Goal: Information Seeking & Learning: Learn about a topic

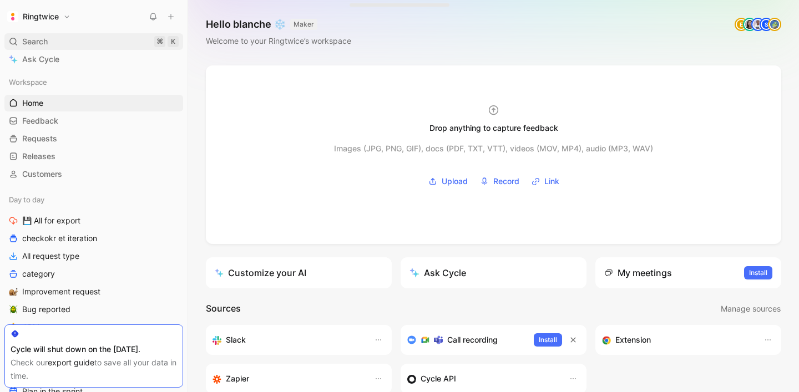
click at [32, 44] on span "Search" at bounding box center [35, 41] width 26 height 13
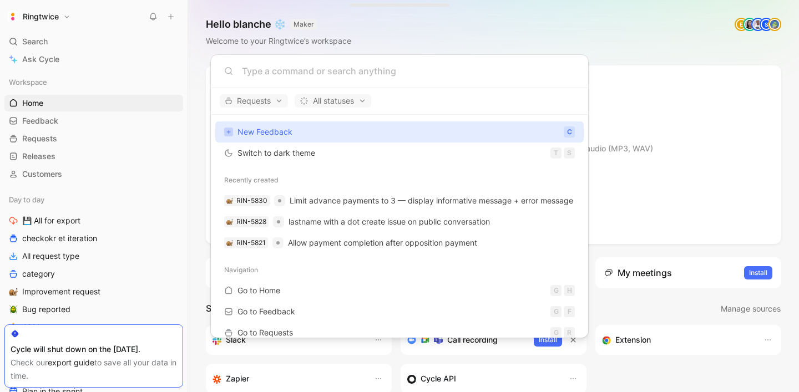
click at [110, 206] on body "Ringtwice Search ⌘ K Ask Cycle Workspace Home G then H Feedback G then F Reques…" at bounding box center [399, 196] width 799 height 392
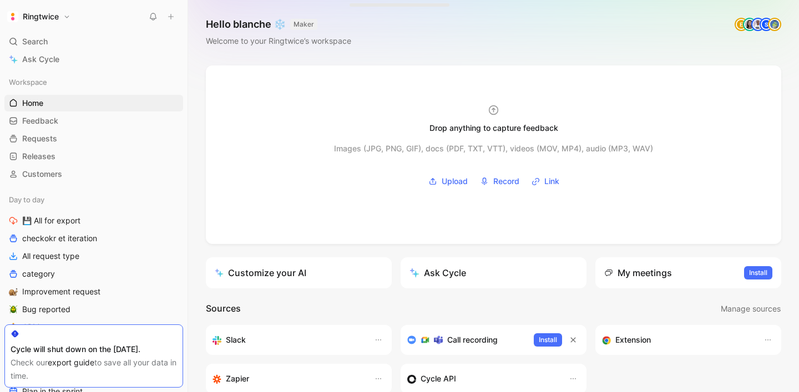
click at [63, 16] on button "Ringtwice" at bounding box center [38, 17] width 69 height 16
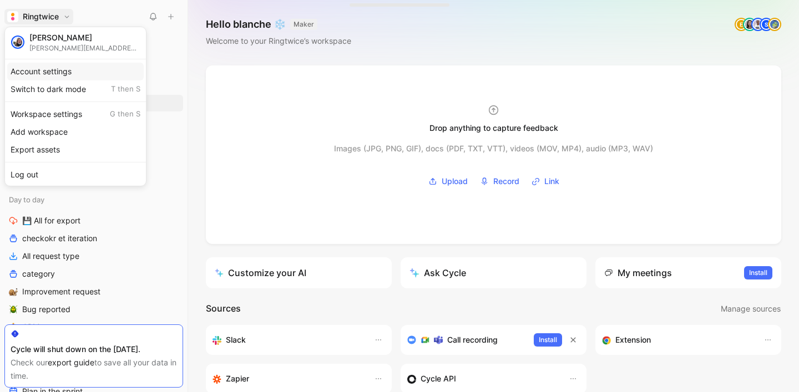
click at [70, 71] on div "Account settings" at bounding box center [75, 72] width 136 height 18
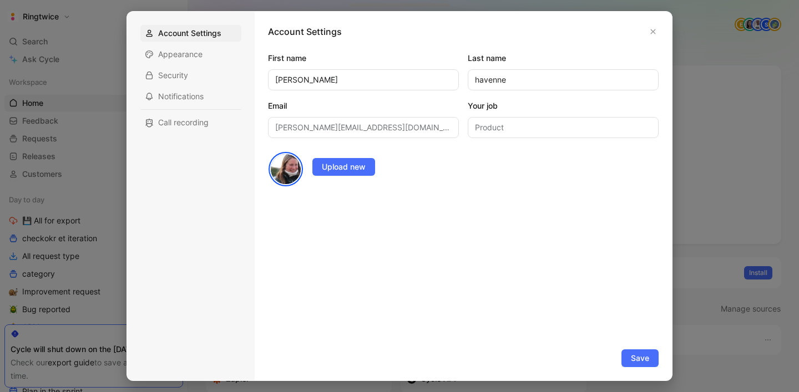
click at [88, 77] on div at bounding box center [399, 196] width 799 height 392
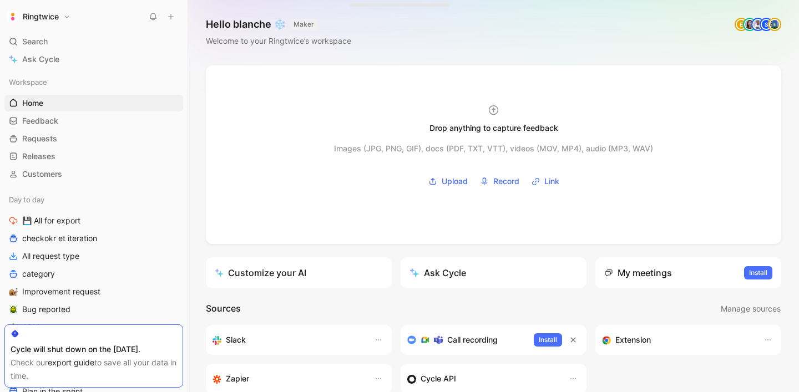
click at [50, 13] on h1 "Ringtwice" at bounding box center [41, 17] width 36 height 10
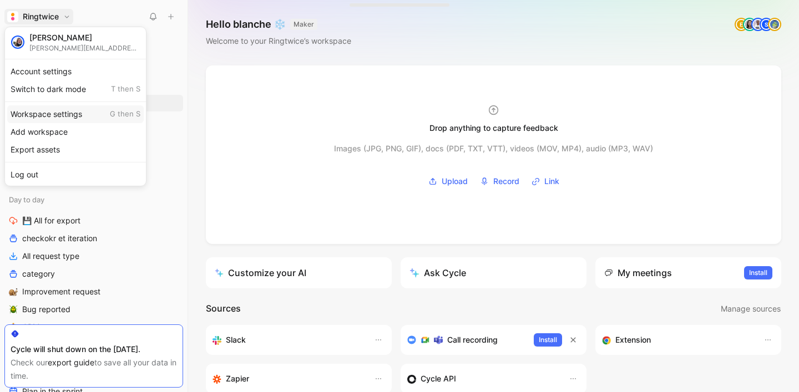
click at [67, 117] on div "Workspace settings G then S" at bounding box center [75, 114] width 136 height 18
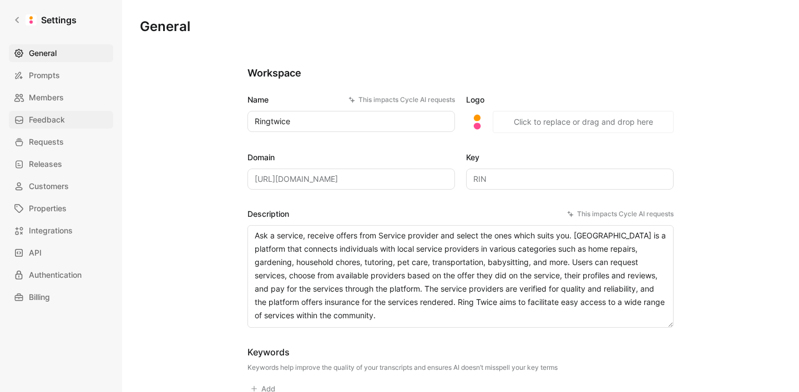
click at [68, 113] on link "Feedback" at bounding box center [61, 120] width 104 height 18
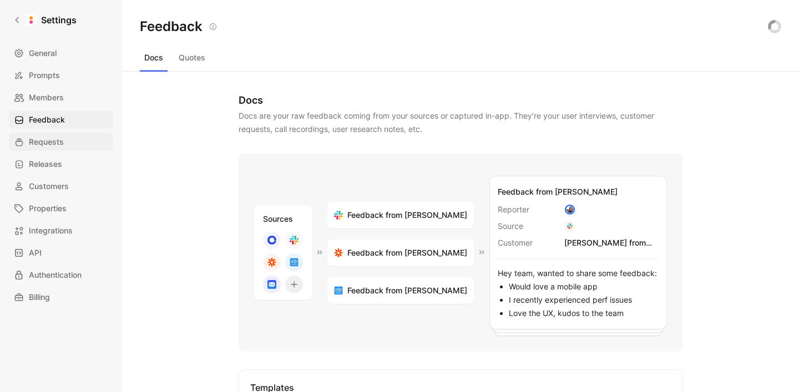
click at [68, 137] on link "Requests" at bounding box center [61, 142] width 104 height 18
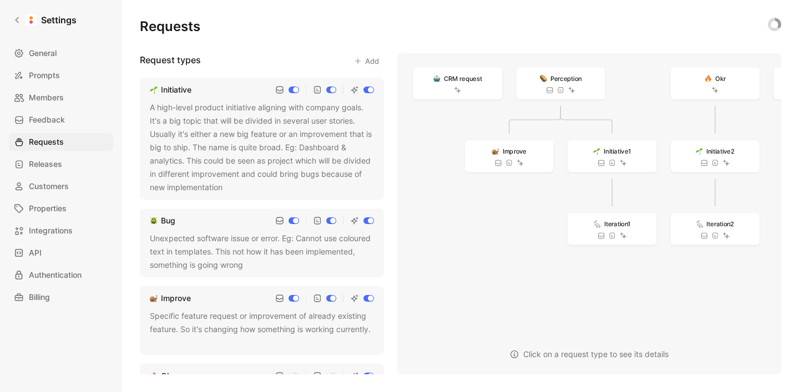
click at [216, 144] on div "A high-level product initiative aligning with company goals. It's a big topic t…" at bounding box center [262, 147] width 224 height 93
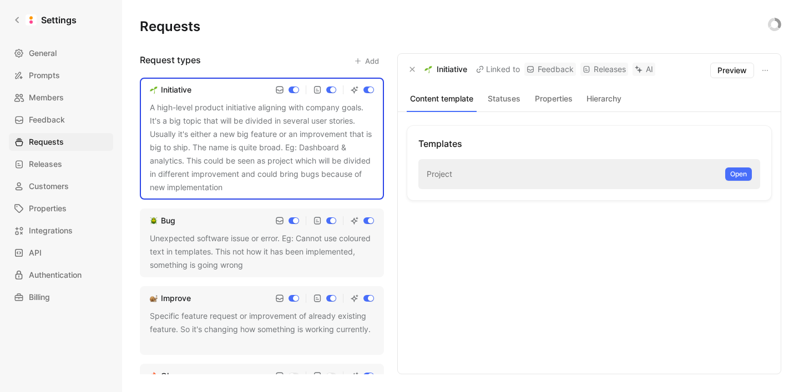
click at [509, 102] on button "Statuses" at bounding box center [503, 99] width 45 height 14
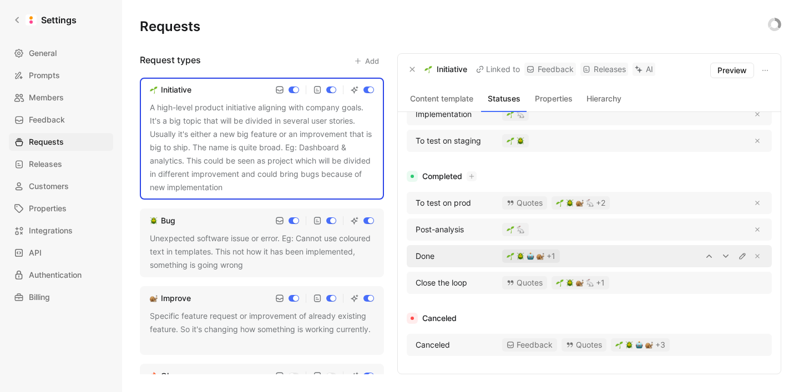
scroll to position [236, 0]
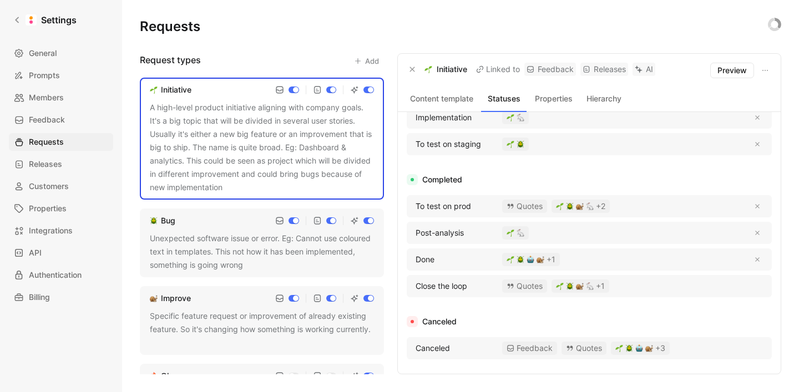
click at [315, 242] on div "Unexpected software issue or error. Eg: Cannot use coloured text in templates. …" at bounding box center [262, 252] width 224 height 40
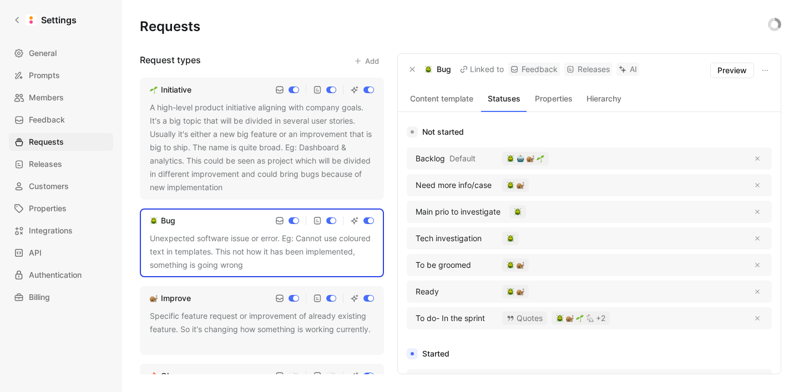
scroll to position [266, 0]
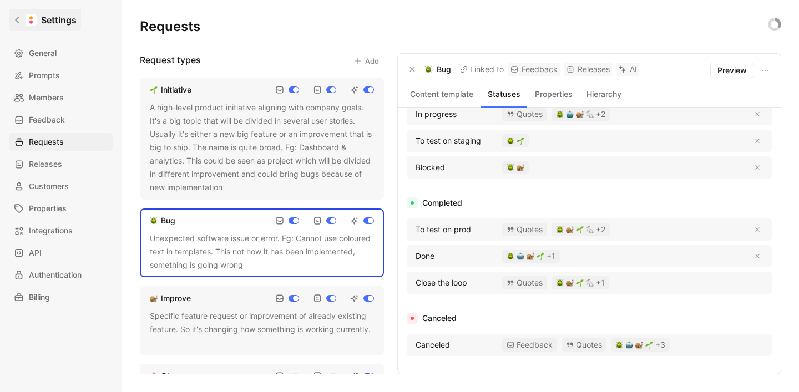
click at [22, 19] on link "Settings" at bounding box center [45, 20] width 72 height 22
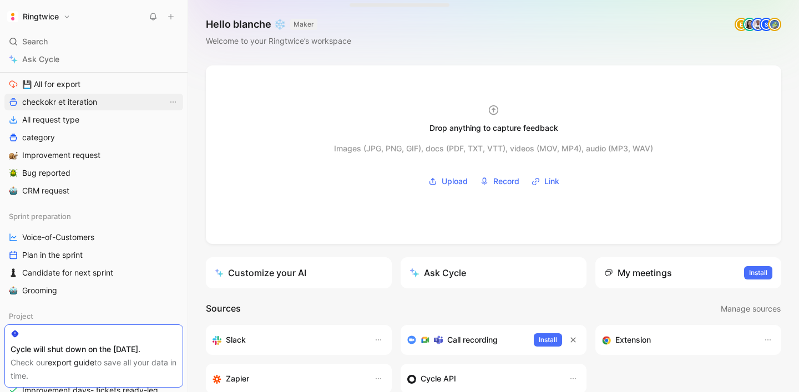
scroll to position [144, 0]
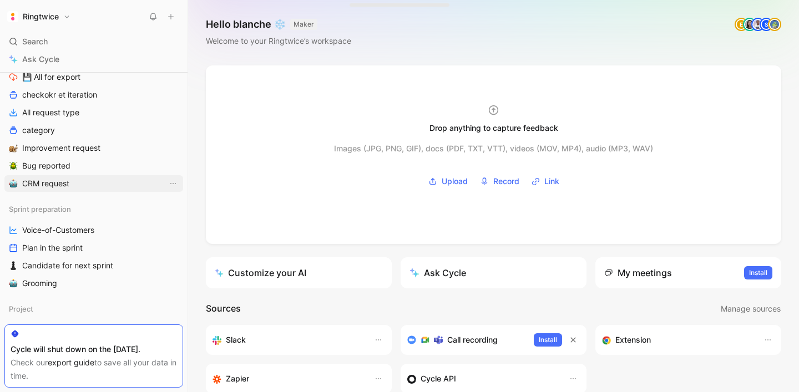
click at [98, 179] on link "CRM request" at bounding box center [93, 183] width 179 height 17
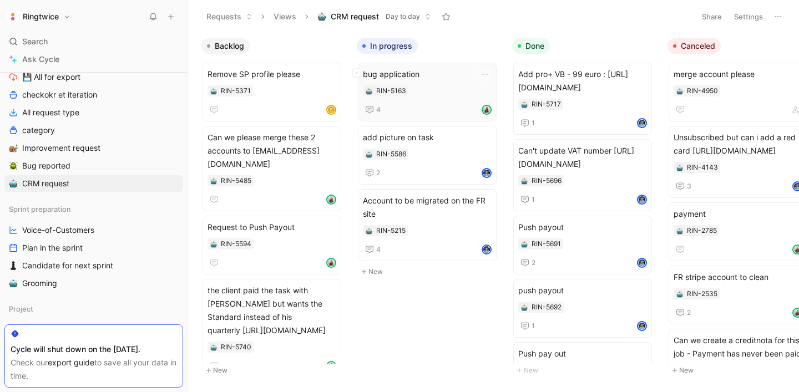
click at [419, 77] on span "bug application" at bounding box center [427, 74] width 129 height 13
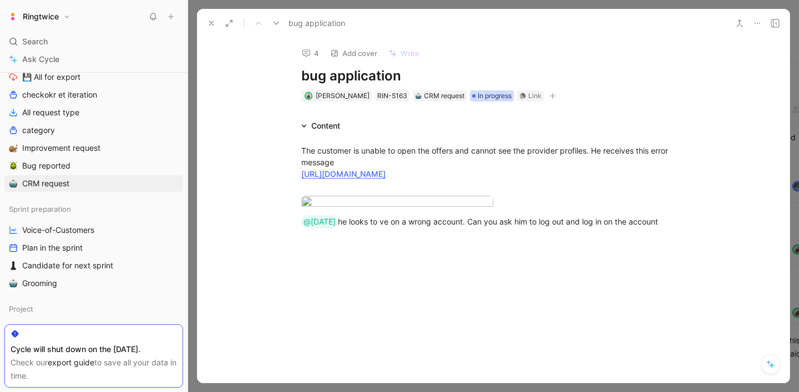
click at [487, 97] on span "In progress" at bounding box center [495, 95] width 34 height 11
click at [90, 167] on link "Bug reported" at bounding box center [93, 166] width 179 height 17
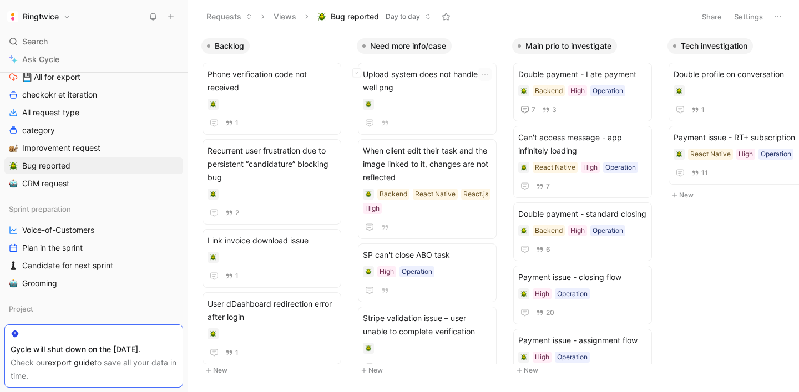
click at [447, 84] on span "Upload system does not handle well png" at bounding box center [427, 81] width 129 height 27
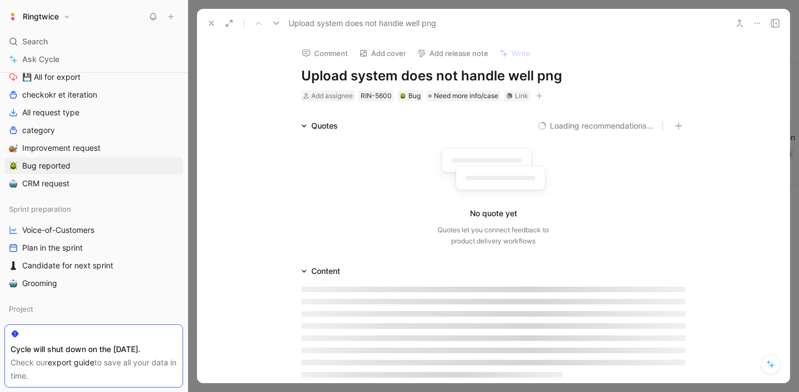
click at [447, 84] on h1 "Upload system does not handle well png" at bounding box center [493, 76] width 384 height 18
click at [467, 92] on span "Need more info/case" at bounding box center [466, 95] width 64 height 11
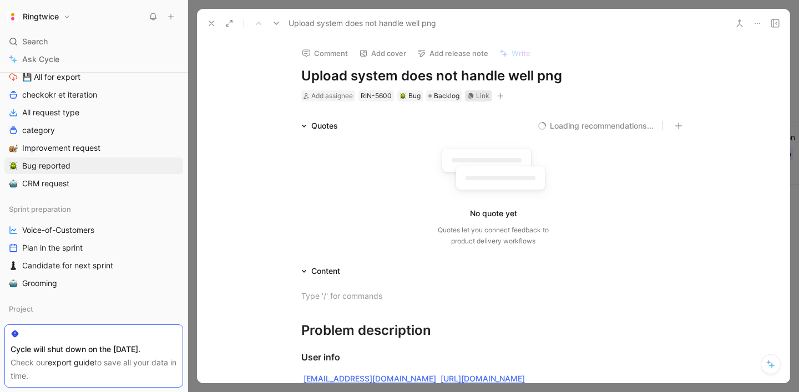
click at [553, 75] on h1 "Upload system does not handle well png" at bounding box center [493, 76] width 384 height 18
click at [440, 97] on span "Backlog" at bounding box center [447, 95] width 26 height 11
type input "d"
click at [209, 21] on use at bounding box center [211, 23] width 4 height 4
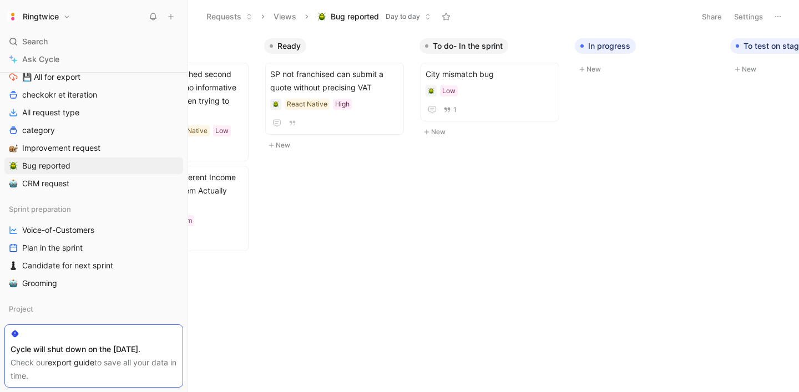
scroll to position [0, 1013]
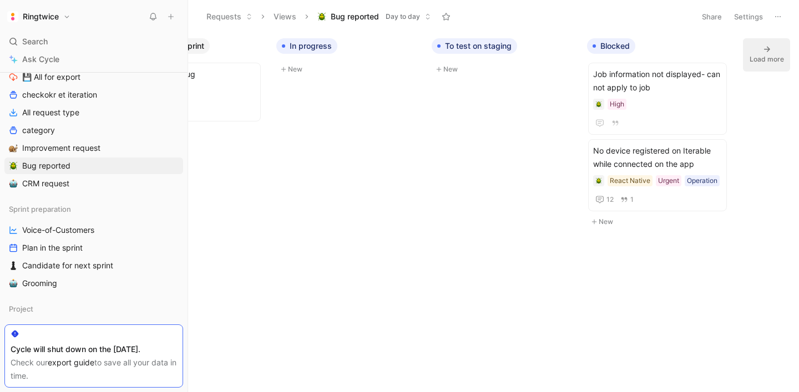
click at [779, 58] on div "Load more" at bounding box center [767, 59] width 34 height 11
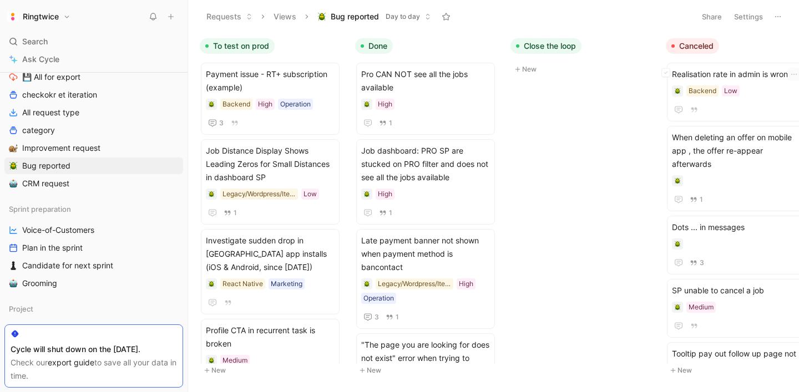
scroll to position [0, 1582]
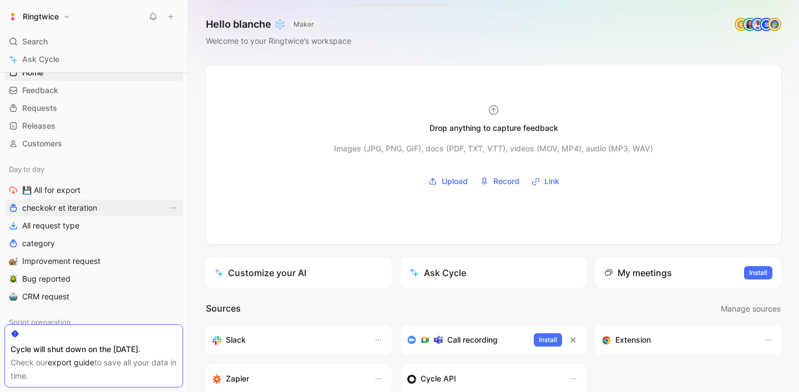
scroll to position [20, 0]
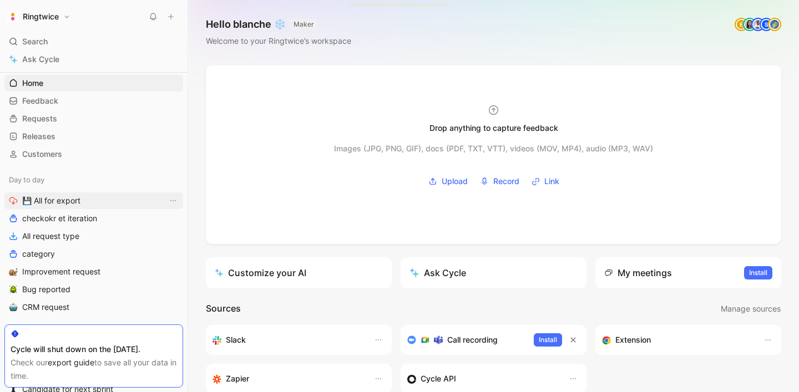
click at [73, 197] on span "💾 All for export" at bounding box center [51, 200] width 58 height 11
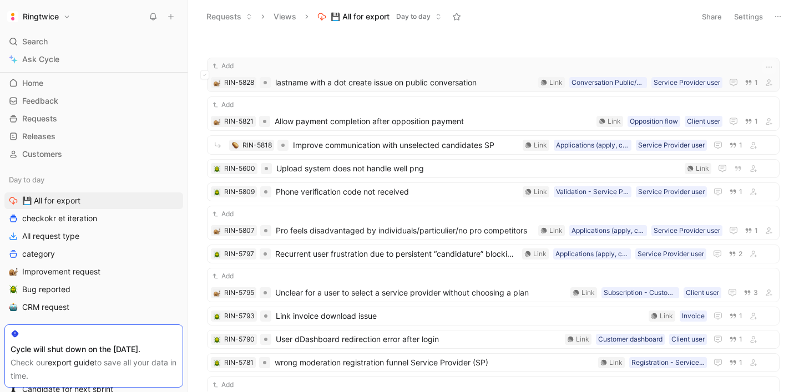
click at [325, 75] on div "Add RIN-5828 lastname with a dot create issue on public conversation Service Pr…" at bounding box center [493, 74] width 565 height 29
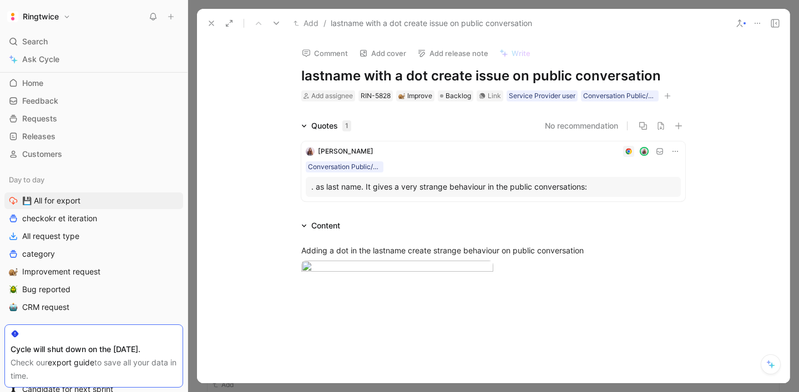
click at [416, 73] on h1 "lastname with a dot create issue on public conversation" at bounding box center [493, 76] width 384 height 18
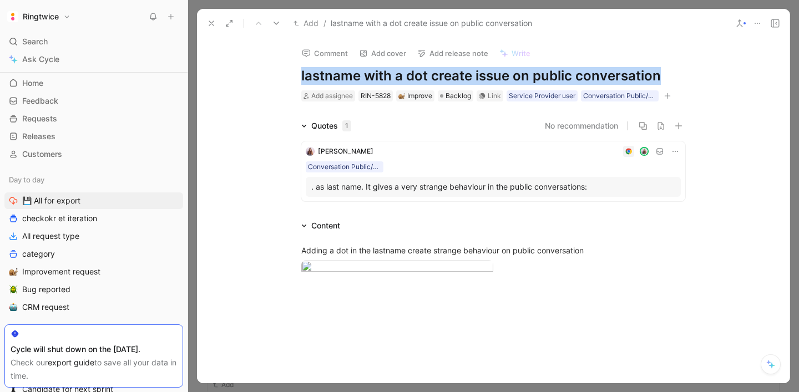
copy h1 "lastname with a dot create issue on public conversation"
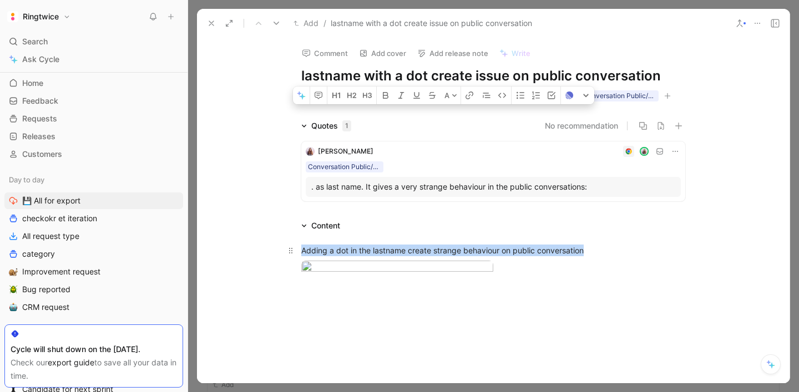
drag, startPoint x: 302, startPoint y: 247, endPoint x: 619, endPoint y: 254, distance: 316.3
click at [621, 256] on p "Adding a dot in the lastname create strange behaviour on public conversation" at bounding box center [493, 250] width 426 height 18
copy div "Adding a dot in the lastname create strange behaviour on public conversation"
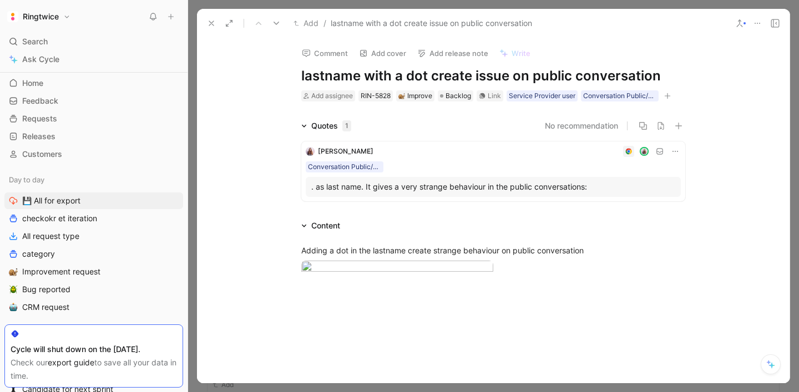
click at [350, 72] on h1 "lastname with a dot create issue on public conversation" at bounding box center [493, 76] width 384 height 18
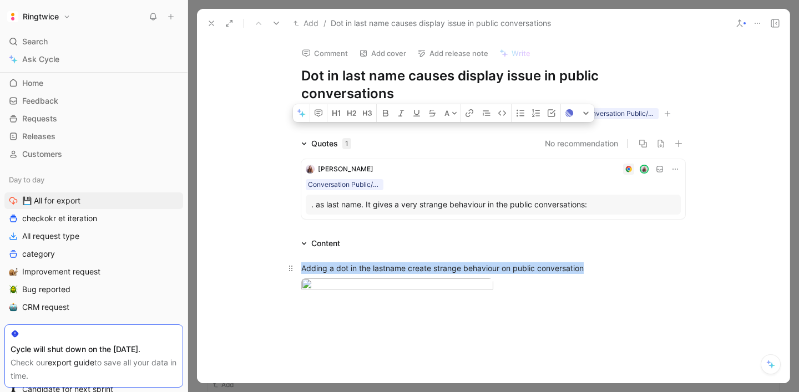
drag, startPoint x: 304, startPoint y: 269, endPoint x: 609, endPoint y: 269, distance: 305.2
click at [609, 269] on div "Adding a dot in the lastname create strange behaviour on public conversation" at bounding box center [493, 268] width 384 height 12
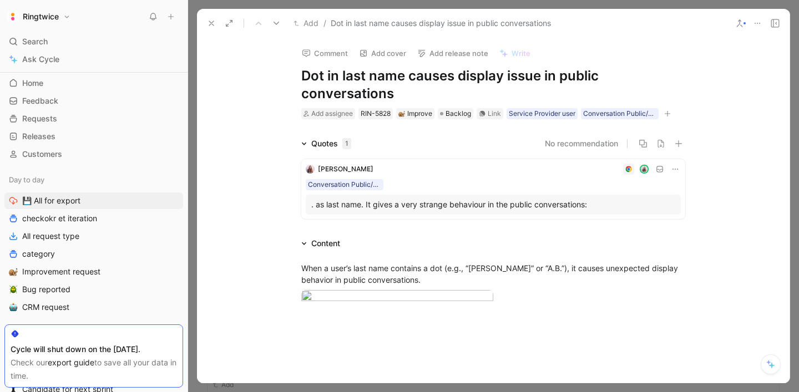
click at [214, 26] on use at bounding box center [211, 23] width 4 height 4
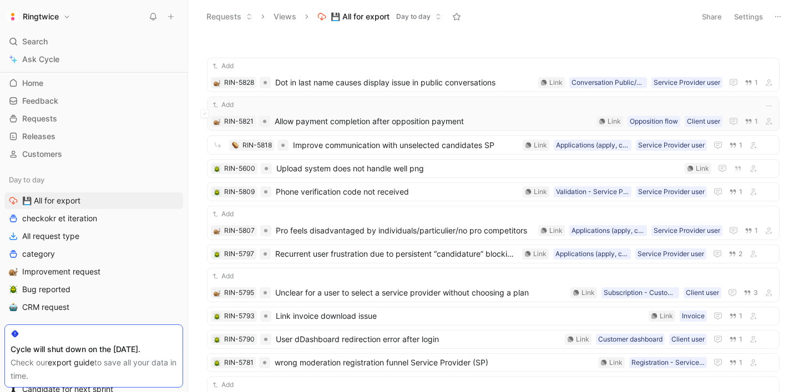
click at [303, 123] on span "Allow payment completion after opposition payment" at bounding box center [433, 121] width 317 height 13
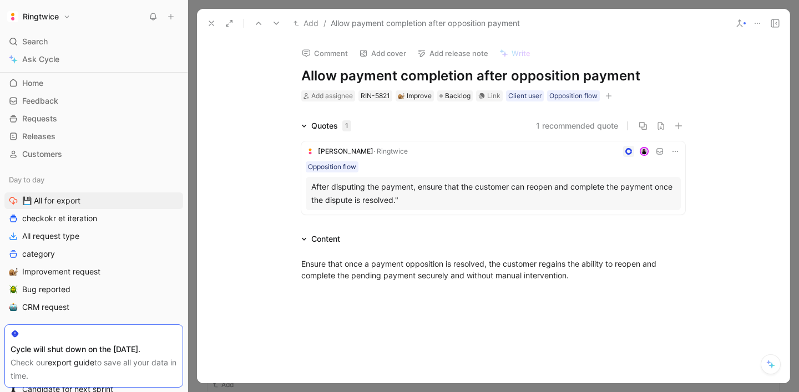
click at [211, 18] on button at bounding box center [212, 24] width 16 height 16
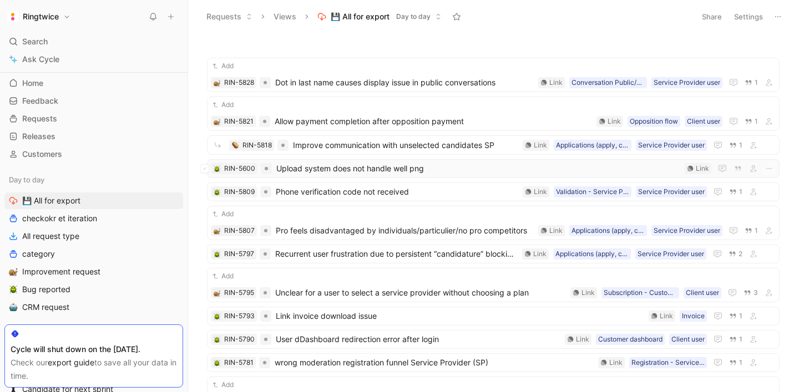
click at [362, 166] on span "Upload system does not handle well png" at bounding box center [478, 168] width 404 height 13
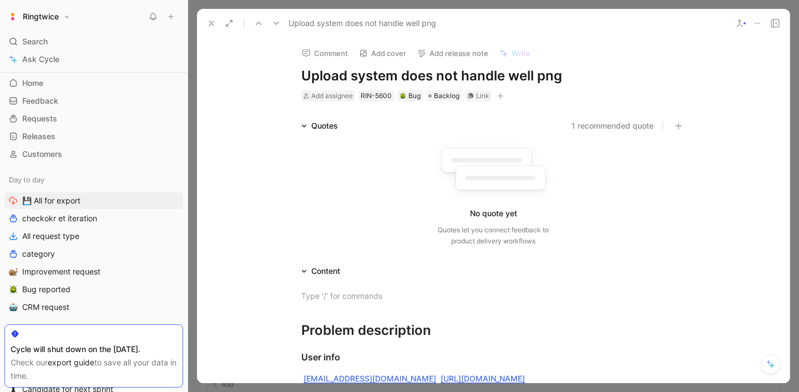
click at [364, 75] on h1 "Upload system does not handle well png" at bounding box center [493, 76] width 384 height 18
copy h1 "Upload system does not handle well png"
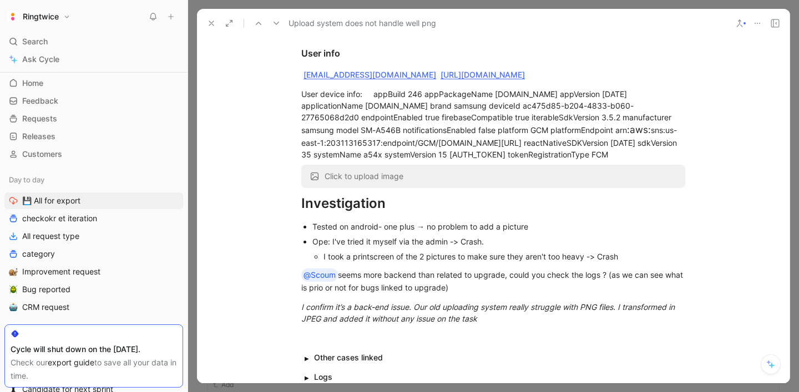
scroll to position [299, 0]
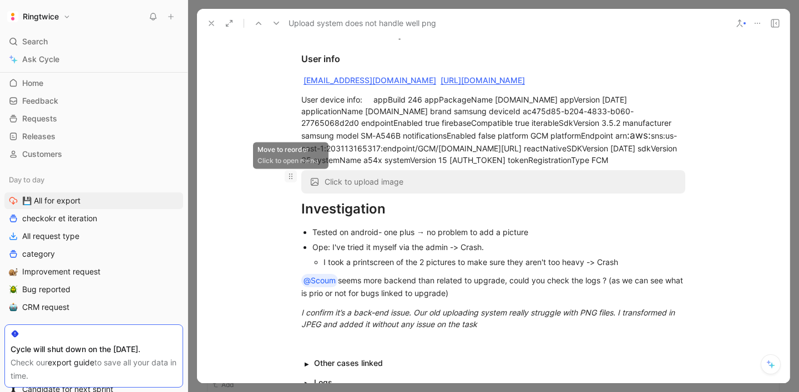
click at [289, 179] on use at bounding box center [290, 177] width 3 height 6
click at [351, 187] on span "Click to upload image" at bounding box center [364, 182] width 79 height 10
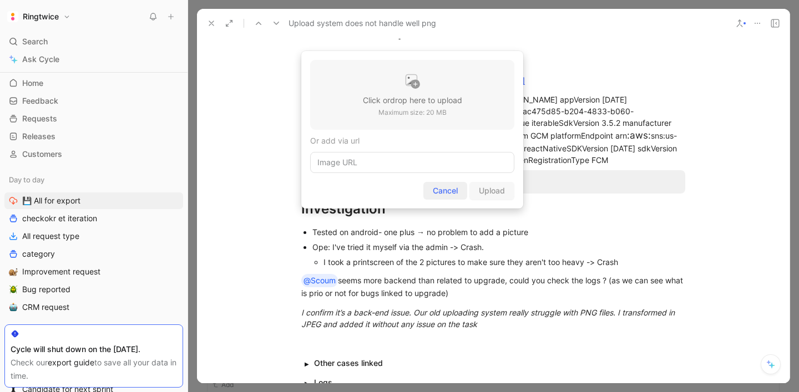
click at [436, 186] on span "Cancel" at bounding box center [445, 190] width 25 height 13
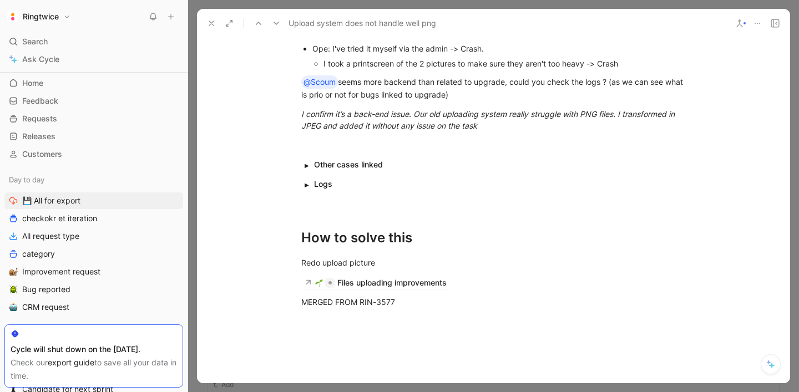
scroll to position [552, 0]
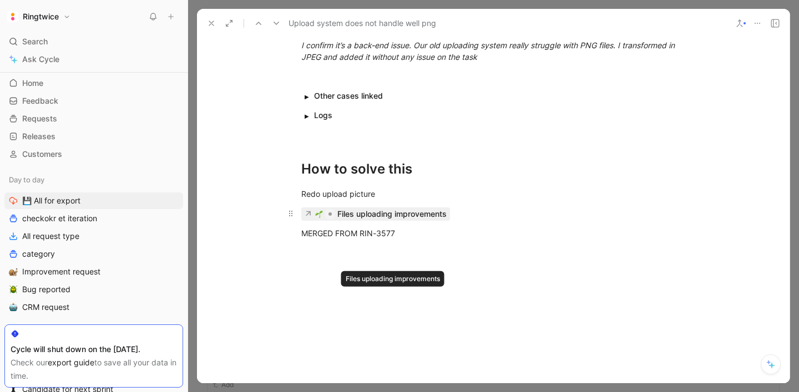
click at [391, 221] on div "Files uploading improvements" at bounding box center [391, 214] width 109 height 13
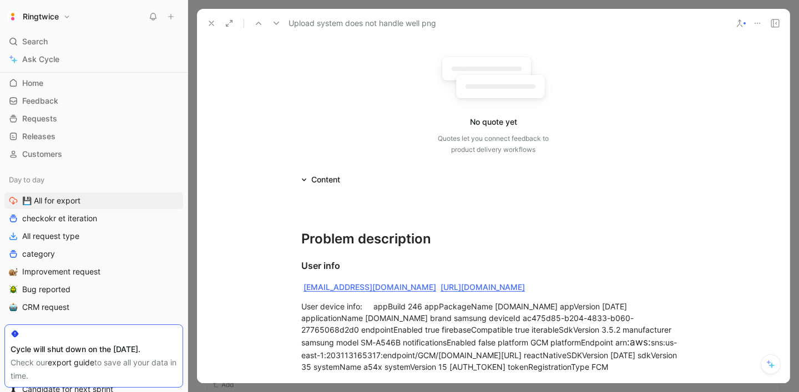
scroll to position [0, 0]
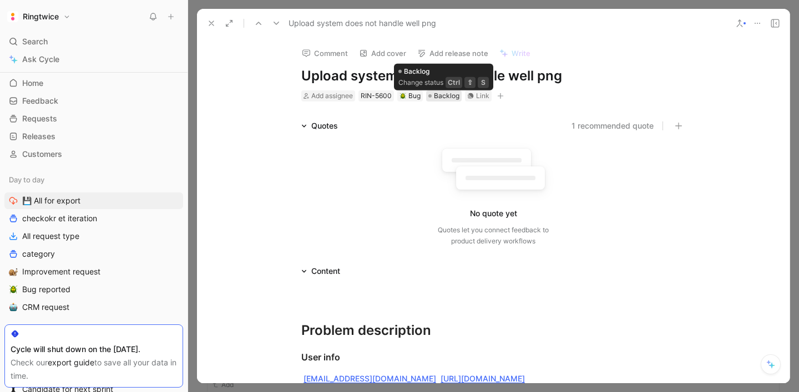
click at [447, 95] on span "Backlog" at bounding box center [447, 95] width 26 height 11
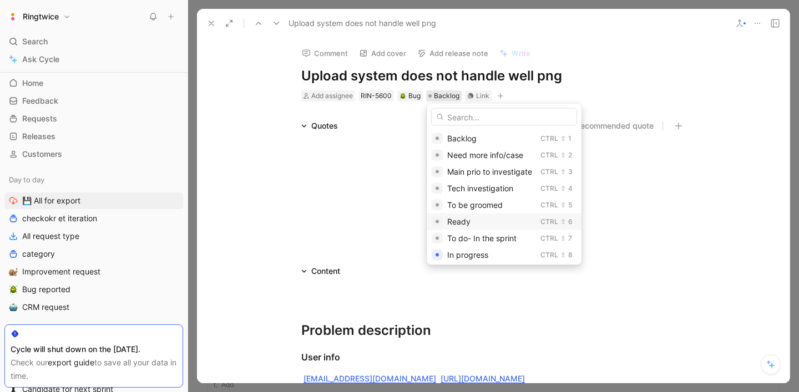
scroll to position [103, 0]
click at [478, 250] on span "Canceled" at bounding box center [464, 251] width 34 height 9
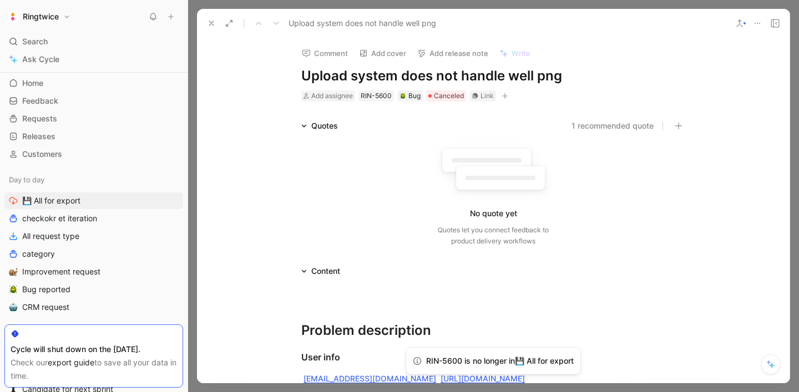
click at [207, 23] on icon at bounding box center [211, 23] width 9 height 9
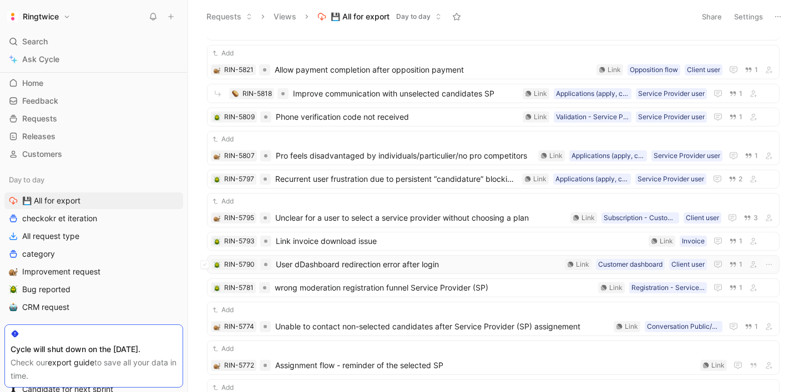
scroll to position [69, 0]
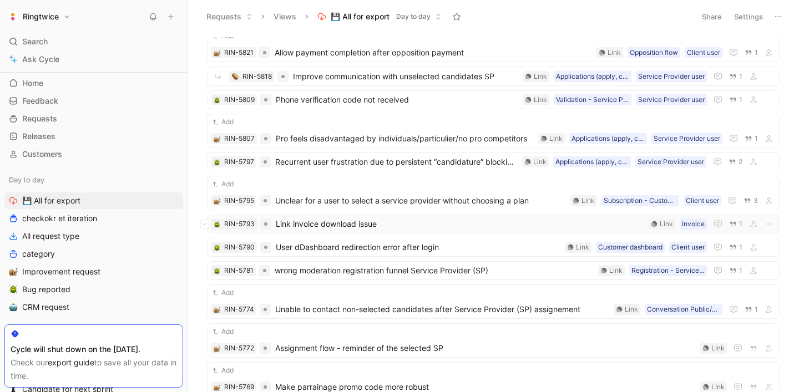
click at [357, 224] on span "Link invoice download issue" at bounding box center [460, 224] width 368 height 13
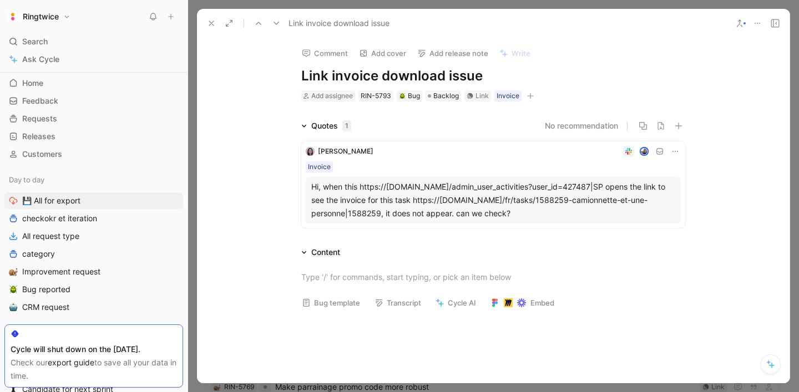
click at [757, 19] on icon at bounding box center [757, 23] width 9 height 9
click at [778, 23] on icon at bounding box center [775, 23] width 9 height 9
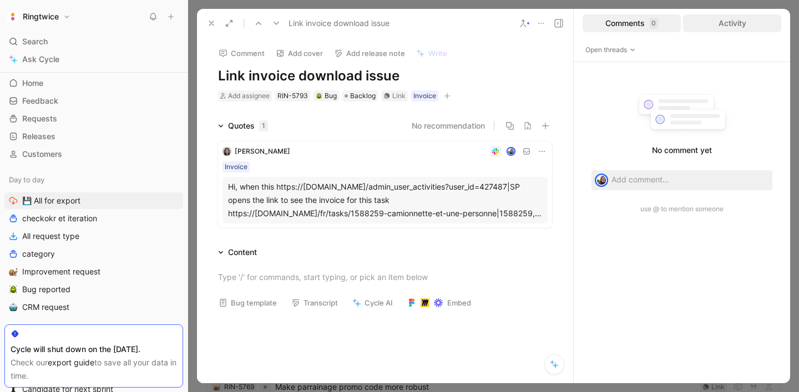
click at [737, 24] on div "Activity" at bounding box center [732, 23] width 98 height 18
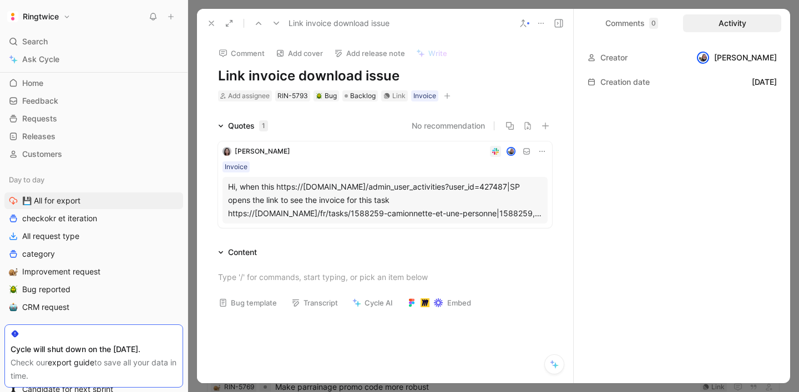
click at [212, 27] on icon at bounding box center [211, 23] width 9 height 9
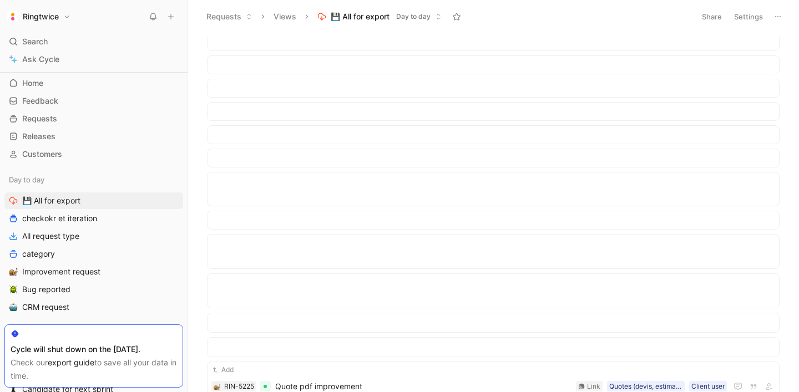
scroll to position [3196, 0]
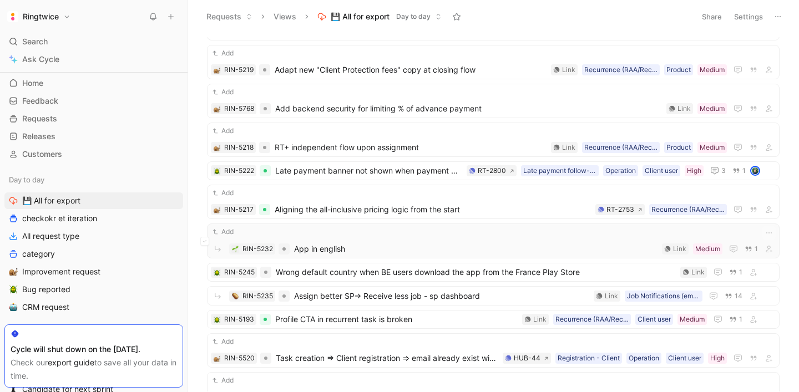
click at [372, 247] on span "App in english" at bounding box center [475, 248] width 363 height 13
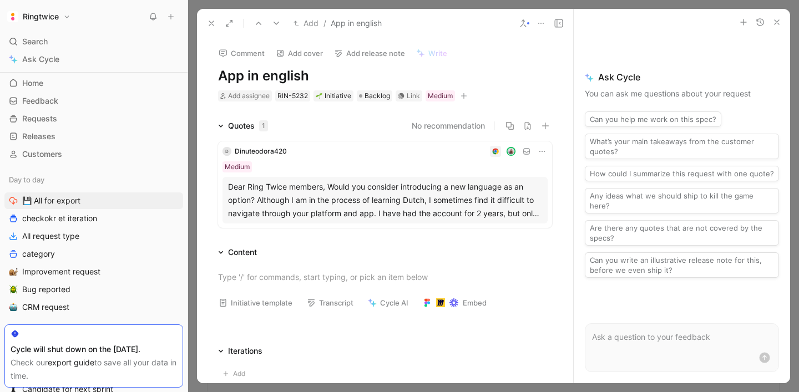
click at [275, 72] on h1 "App in english" at bounding box center [385, 76] width 334 height 18
click at [212, 24] on use at bounding box center [211, 23] width 4 height 4
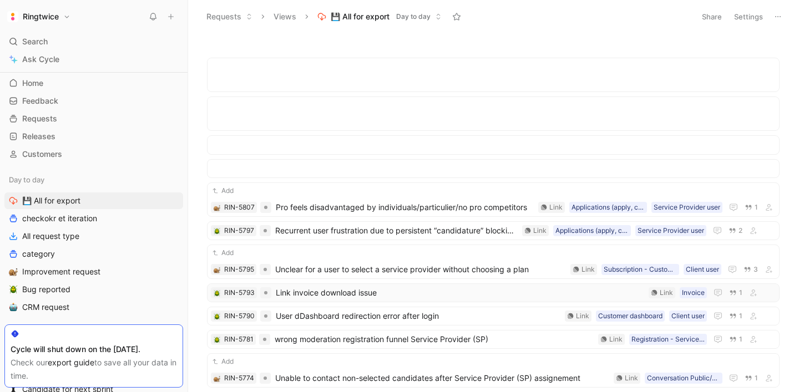
scroll to position [715, 0]
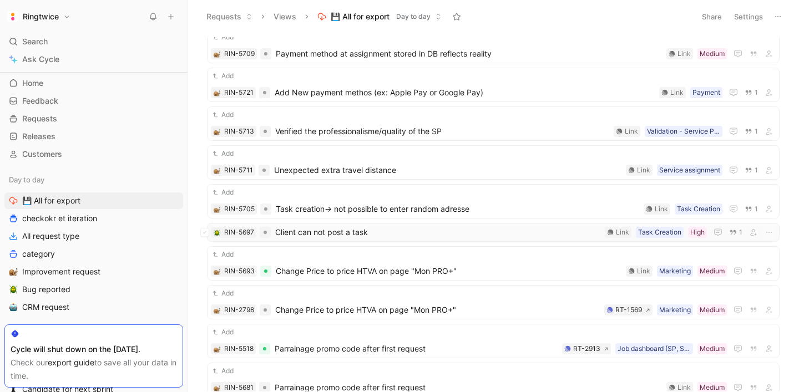
click at [328, 236] on span "Client can not post a task" at bounding box center [437, 232] width 325 height 13
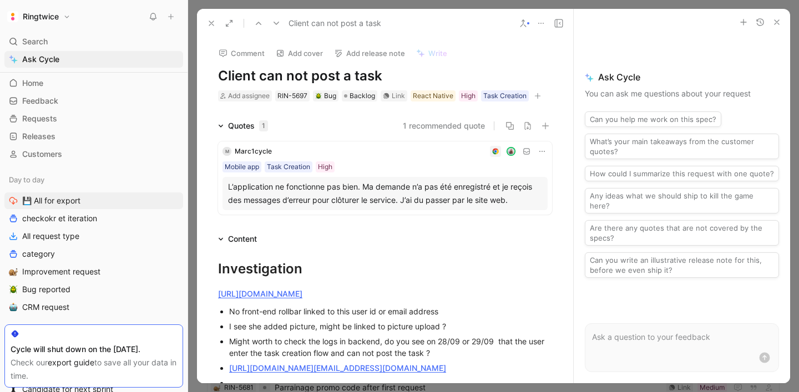
click at [213, 26] on icon at bounding box center [211, 23] width 9 height 9
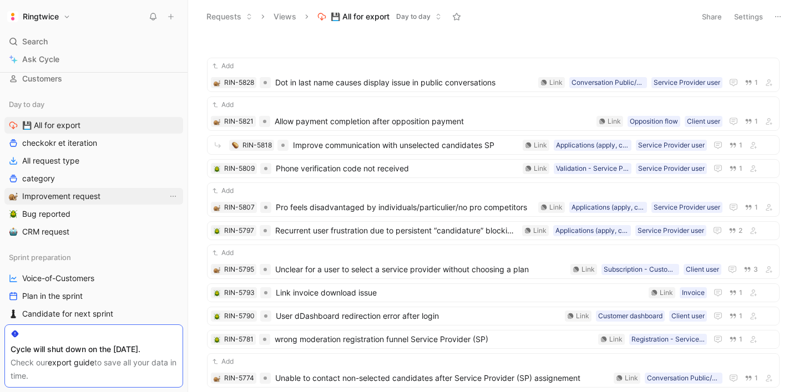
scroll to position [98, 0]
click at [89, 195] on span "Improvement request" at bounding box center [61, 194] width 78 height 11
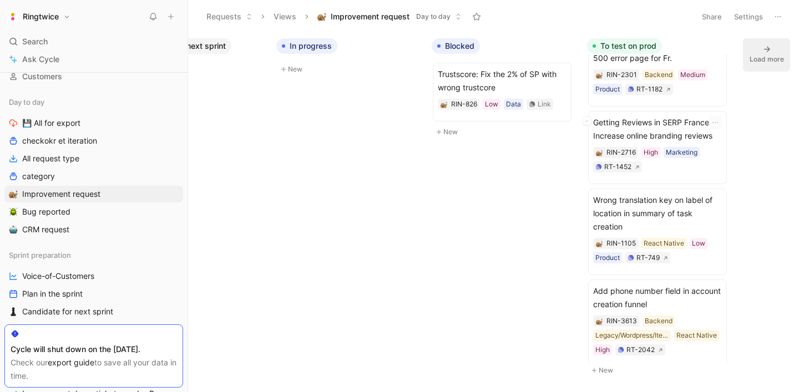
scroll to position [2625, 0]
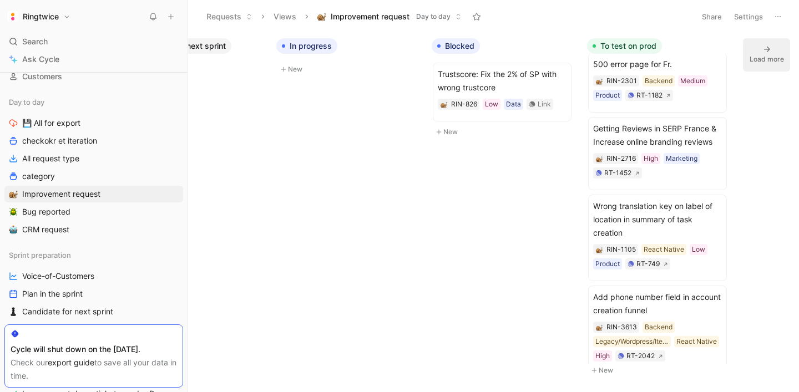
click at [753, 53] on button "Load more" at bounding box center [766, 54] width 47 height 33
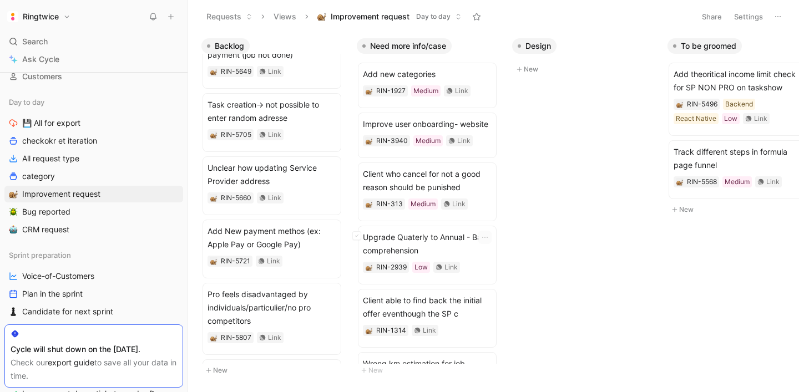
scroll to position [2428, 0]
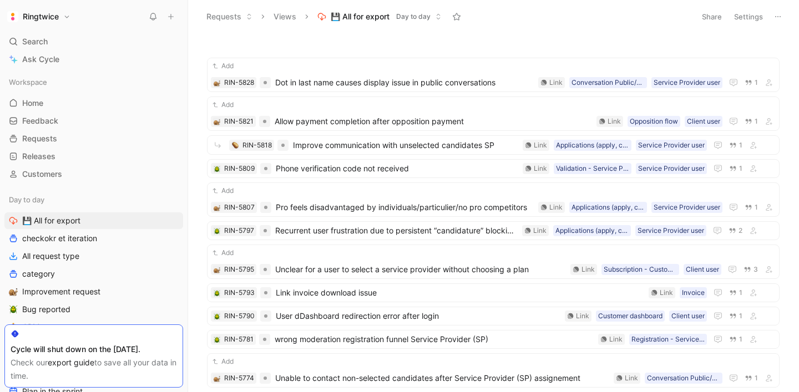
click at [140, 348] on div "Cycle will shut down on the [DATE]." at bounding box center [94, 349] width 166 height 13
click at [135, 349] on div "Cycle will shut down on the [DATE]." at bounding box center [94, 349] width 166 height 13
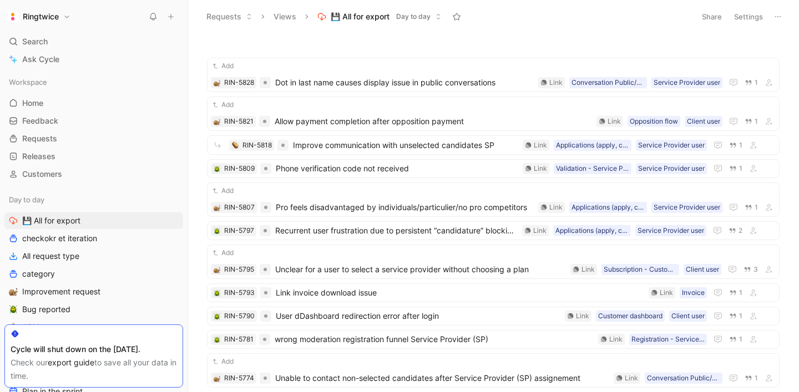
click at [135, 349] on div "Cycle will shut down on the [DATE]." at bounding box center [94, 349] width 166 height 13
click at [119, 350] on div "Cycle will shut down on the [DATE]." at bounding box center [94, 349] width 166 height 13
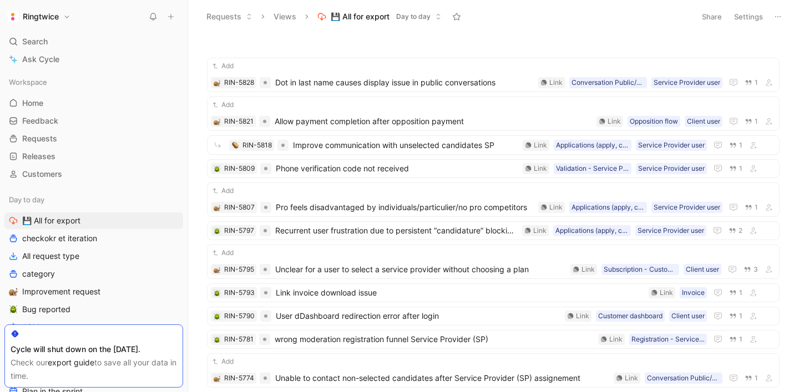
click at [119, 350] on div "Cycle will shut down on the [DATE]." at bounding box center [94, 349] width 166 height 13
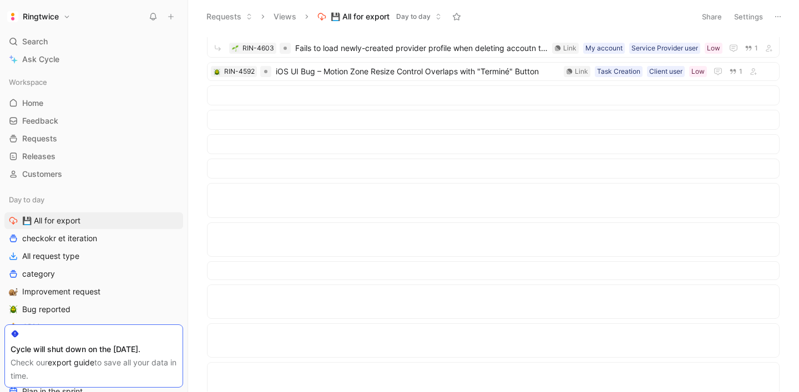
scroll to position [4091, 0]
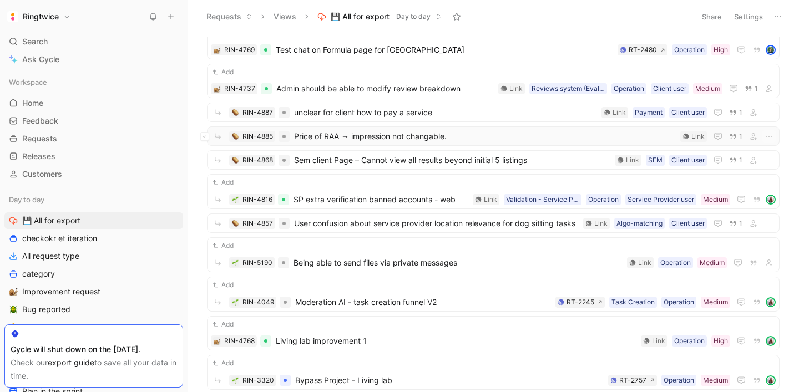
click at [375, 139] on span "Price of RAA → impression not changable." at bounding box center [485, 136] width 382 height 13
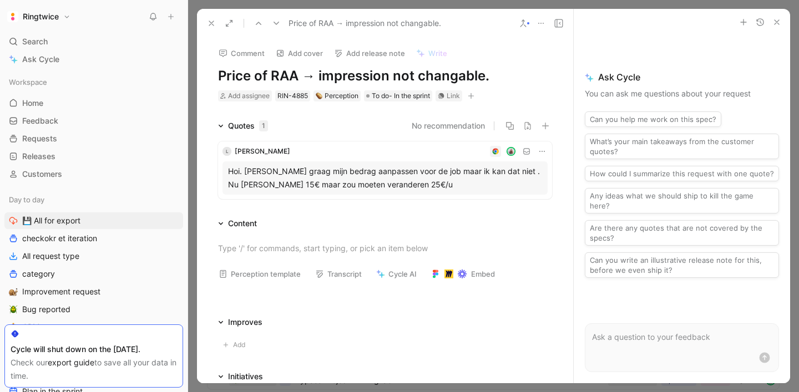
click at [498, 175] on div "Hoi. Ik zou graag mijn bedrag aanpassen voor de job maar ik kan dat niet . Nu s…" at bounding box center [385, 178] width 314 height 27
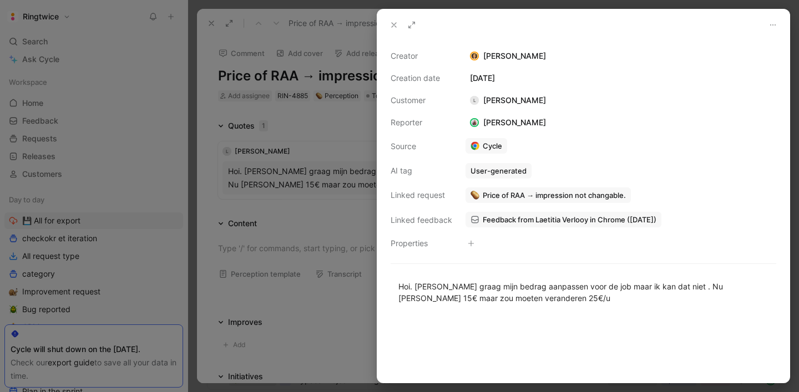
click at [519, 199] on span "Price of RAA → impression not changable." at bounding box center [554, 195] width 143 height 10
click at [395, 21] on icon at bounding box center [394, 25] width 9 height 9
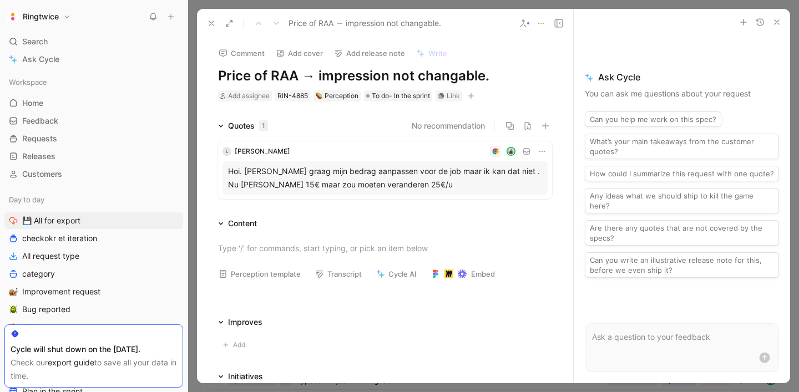
click at [209, 22] on icon at bounding box center [211, 23] width 9 height 9
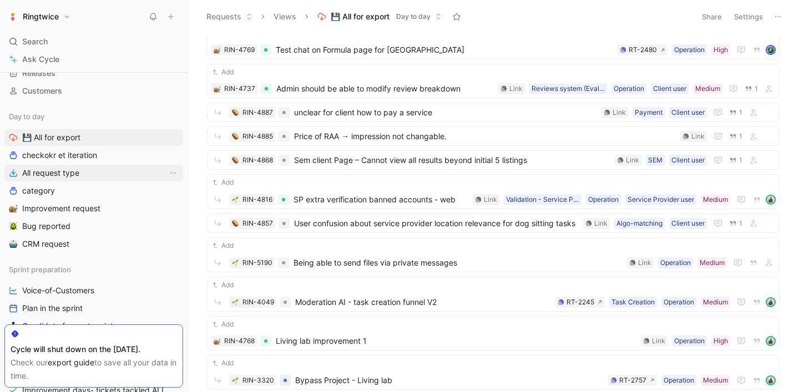
scroll to position [90, 0]
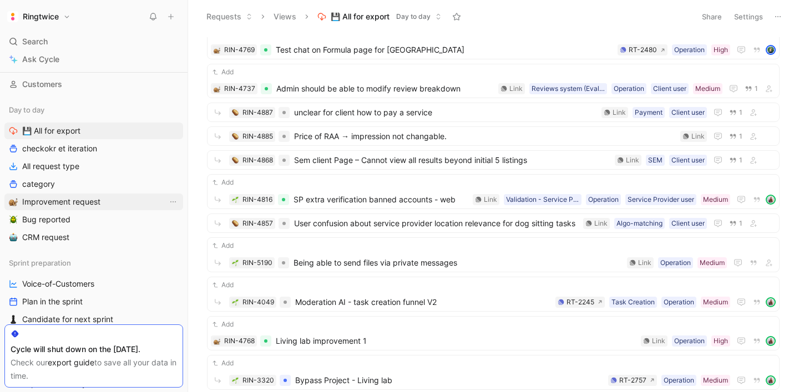
click at [74, 201] on span "Improvement request" at bounding box center [61, 201] width 78 height 11
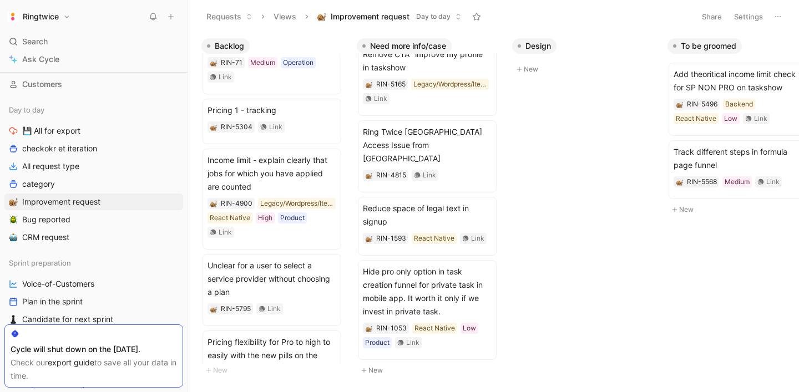
scroll to position [7945, 0]
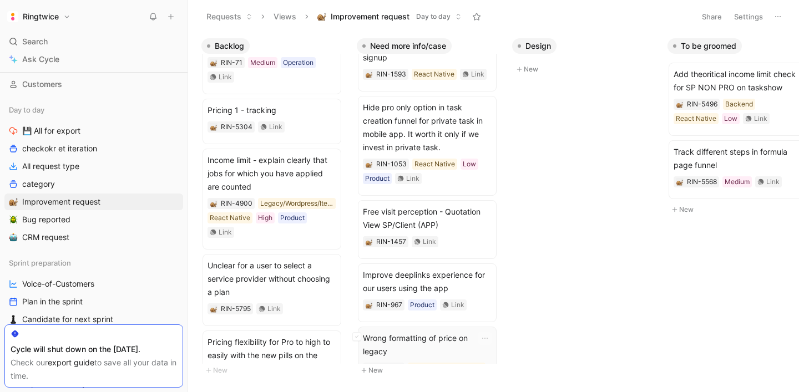
click at [438, 332] on span "Wrong formatting of price on legacy" at bounding box center [427, 345] width 129 height 27
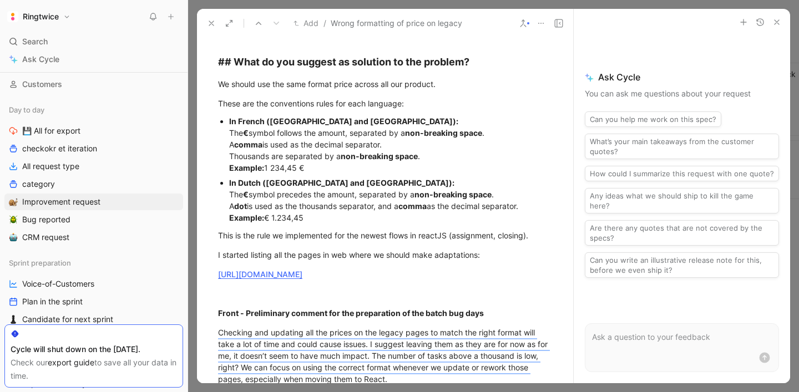
scroll to position [679, 0]
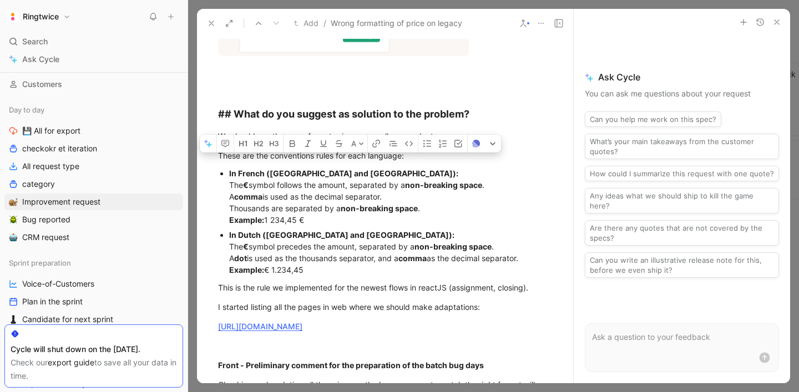
drag, startPoint x: 250, startPoint y: 174, endPoint x: 341, endPoint y: 274, distance: 134.7
click at [341, 274] on ul "In French (France and Belgium): The € symbol follows the amount, separated by a…" at bounding box center [385, 222] width 376 height 112
click at [341, 274] on div "In Dutch (Belgium and the Netherlands): The € symbol precedes the amount, separ…" at bounding box center [390, 252] width 323 height 47
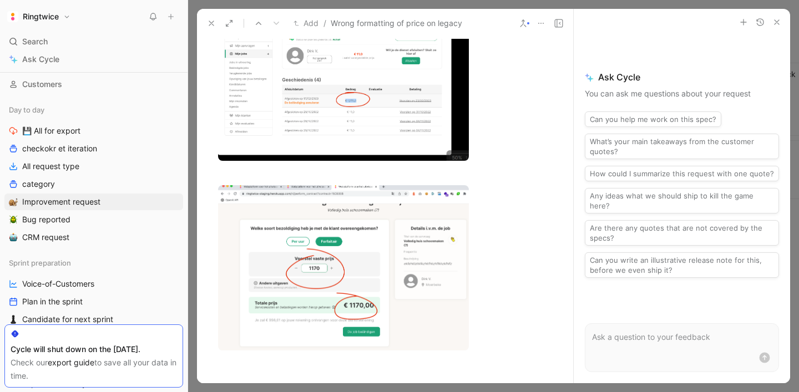
scroll to position [148, 0]
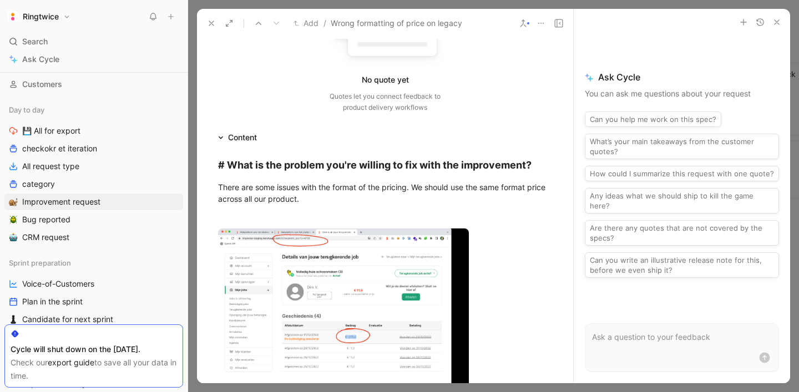
click at [210, 26] on icon at bounding box center [211, 23] width 9 height 9
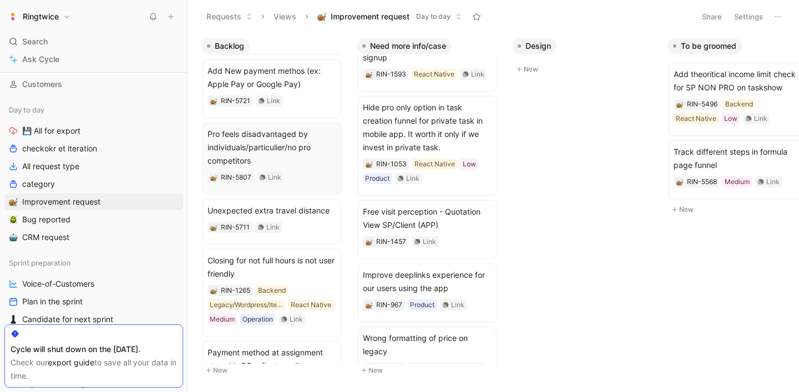
scroll to position [1235, 0]
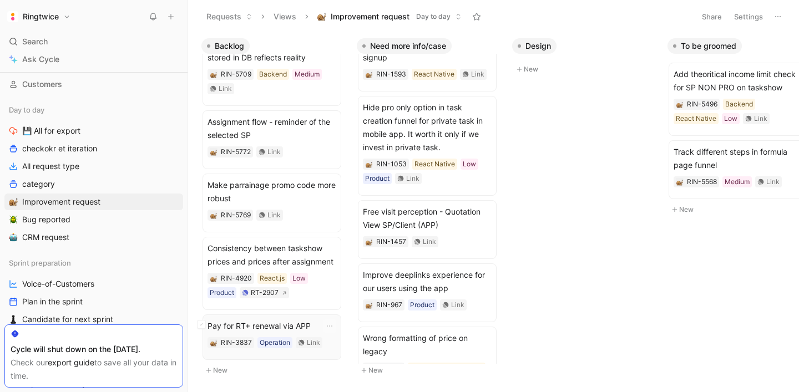
click at [304, 327] on span "Pay for RT+ renewal via APP" at bounding box center [272, 326] width 129 height 13
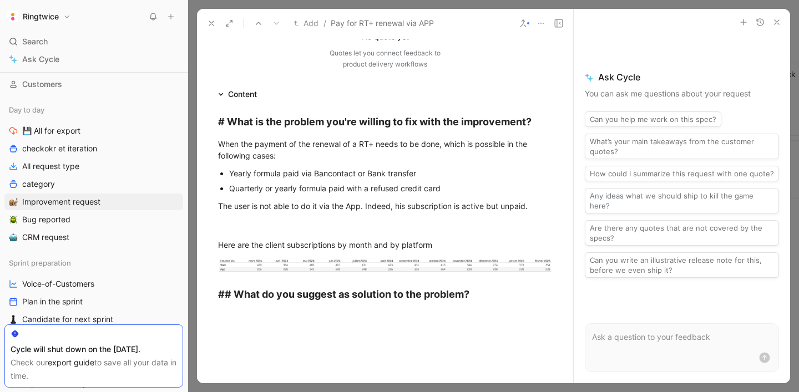
scroll to position [148, 0]
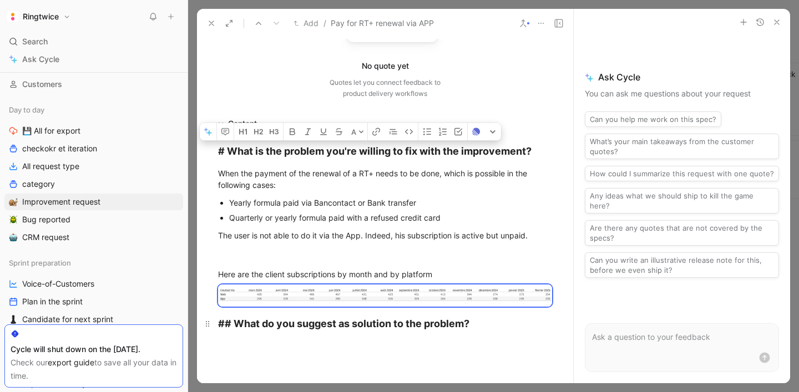
drag, startPoint x: 218, startPoint y: 148, endPoint x: 484, endPoint y: 312, distance: 312.6
click at [484, 312] on div "# What is the problem you're willing to fix with the improvement? When the paym…" at bounding box center [385, 247] width 376 height 234
copy div "# What is the problem you're willing to fix with the improvement? When the paym…"
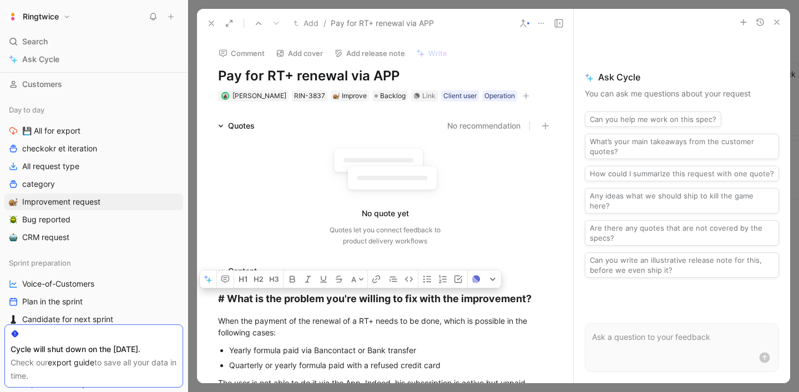
click at [276, 75] on h1 "Pay for RT+ renewal via APP" at bounding box center [385, 76] width 334 height 18
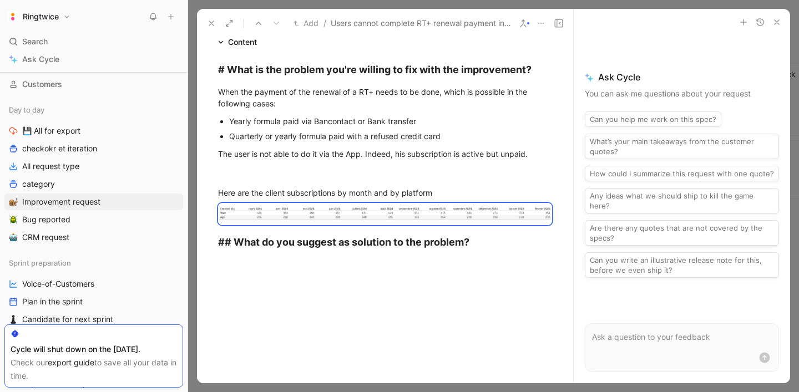
scroll to position [178, 0]
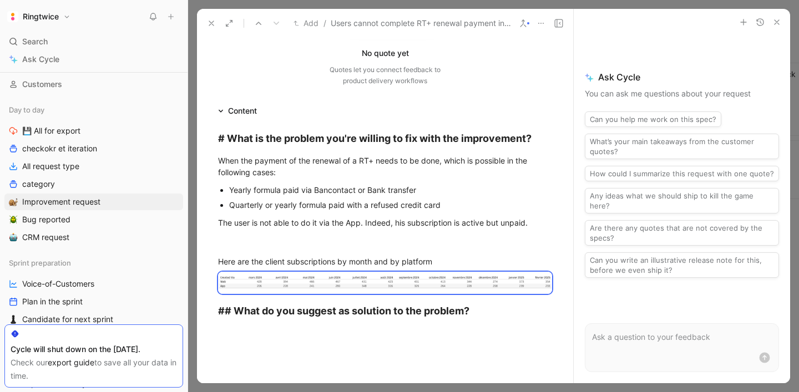
click at [213, 27] on icon at bounding box center [211, 23] width 9 height 9
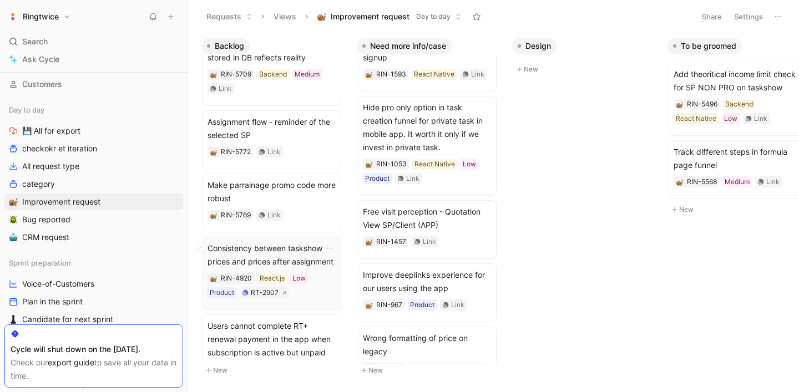
click at [282, 253] on span "Consistency between taskshow prices and prices after assignment" at bounding box center [272, 255] width 129 height 27
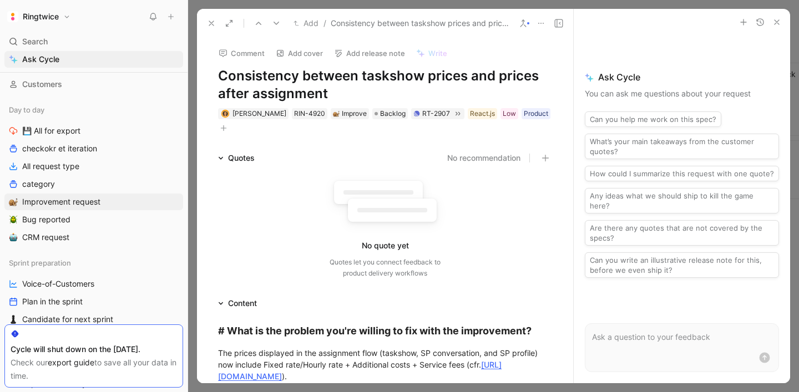
click at [213, 24] on icon at bounding box center [211, 23] width 9 height 9
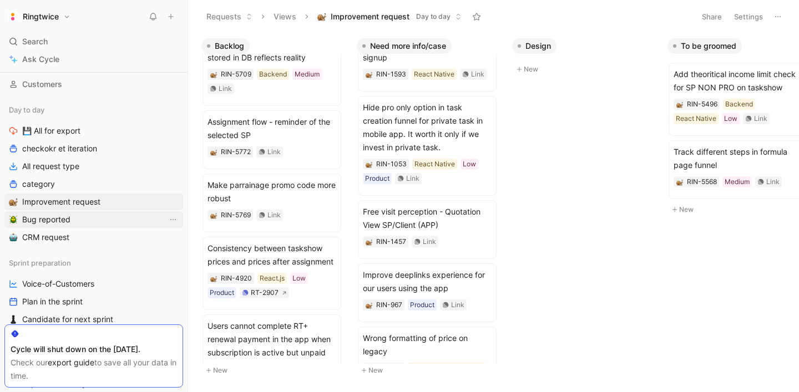
click at [105, 224] on link "Bug reported" at bounding box center [93, 219] width 179 height 17
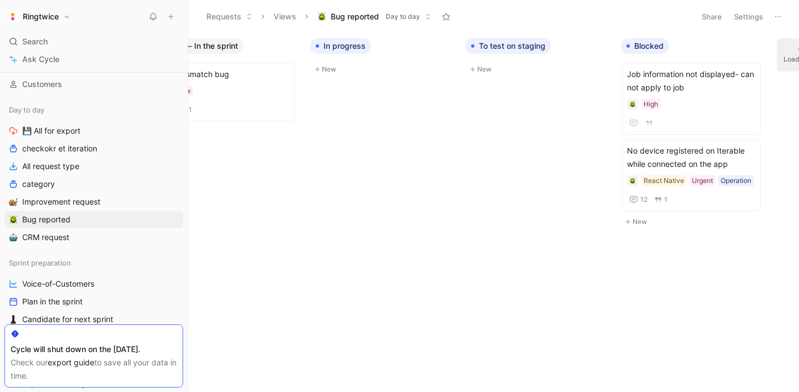
scroll to position [0, 1013]
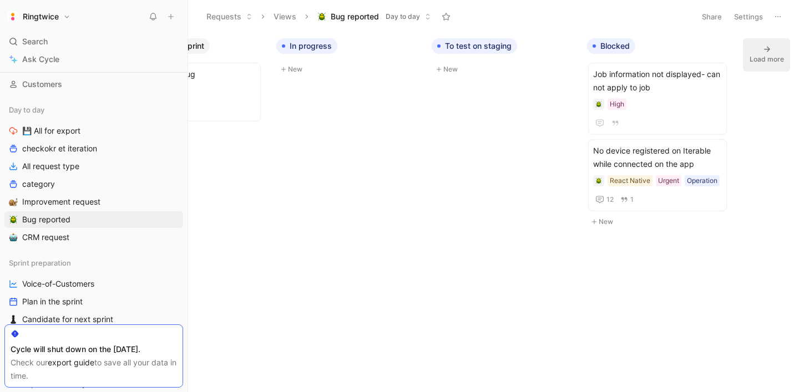
click at [770, 53] on icon at bounding box center [766, 49] width 9 height 9
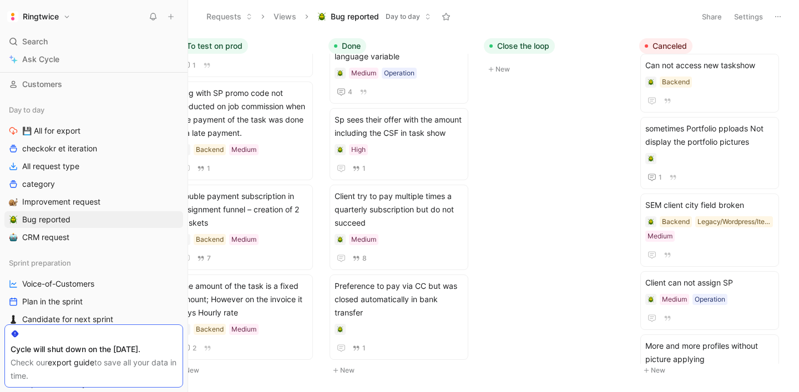
scroll to position [1826, 0]
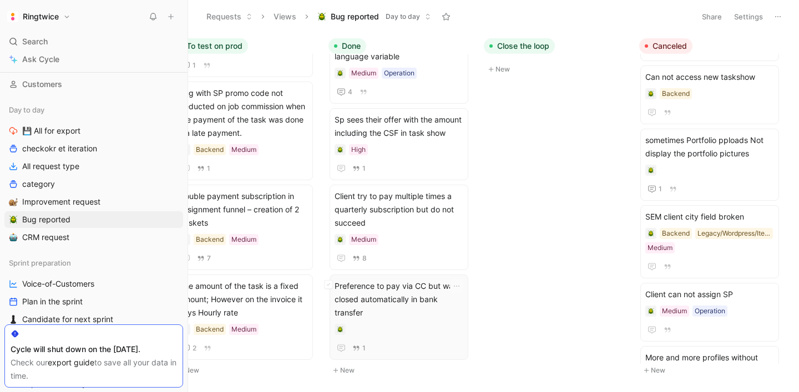
click at [396, 301] on span "Preference to pay via CC but was closed automatically in bank transfer" at bounding box center [399, 300] width 129 height 40
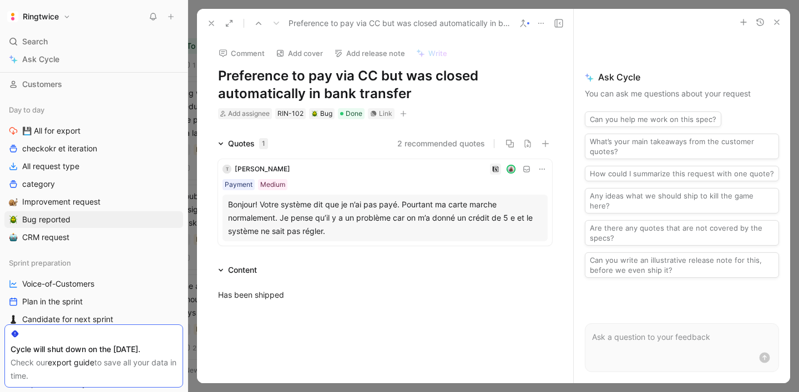
click at [207, 24] on icon at bounding box center [211, 23] width 9 height 9
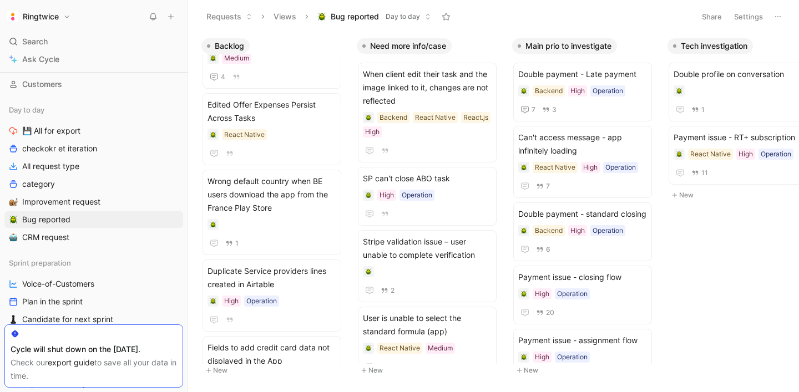
scroll to position [838, 0]
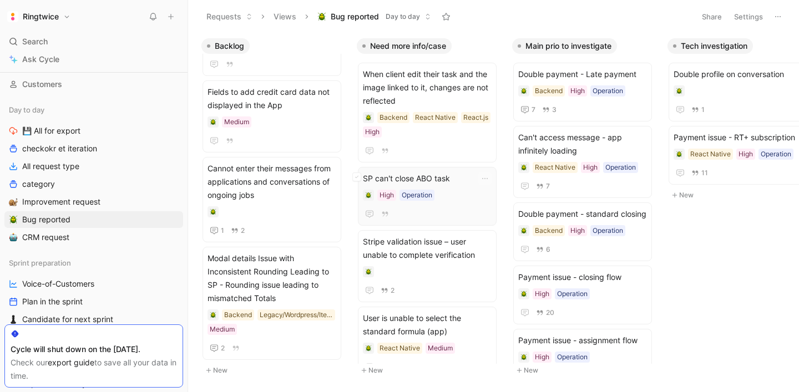
click at [461, 192] on div "High Operation" at bounding box center [427, 195] width 129 height 11
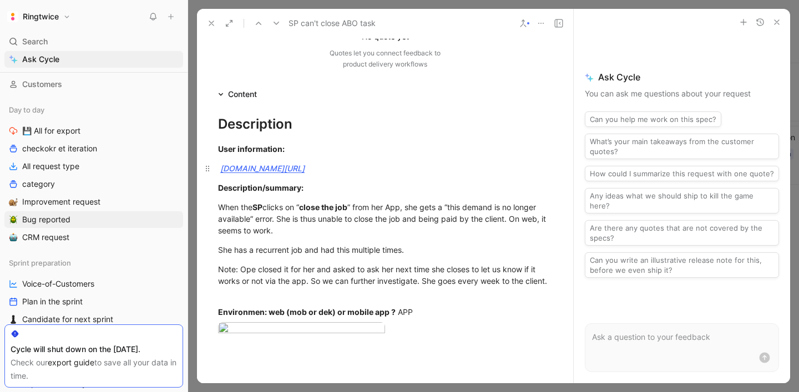
scroll to position [215, 0]
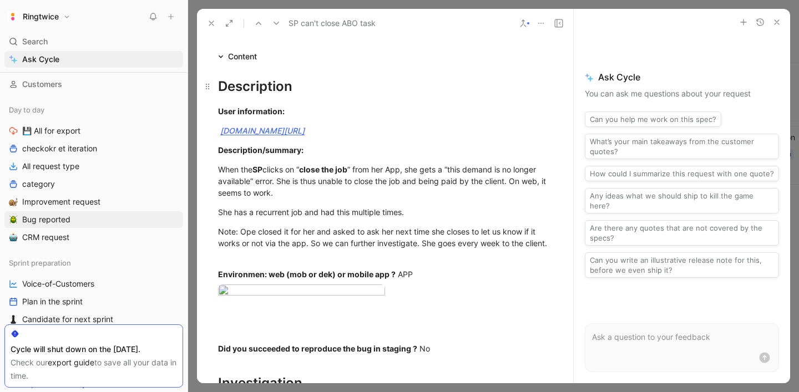
click at [251, 89] on div "Description" at bounding box center [385, 87] width 334 height 20
copy div "Description User information: ringtwice.be/admin_user_activities?locale=fr&user…"
click at [419, 166] on div "When the SP clicks on “ close the job ” from her App, she gets a “this demand i…" at bounding box center [385, 181] width 334 height 35
drag, startPoint x: 429, startPoint y: 169, endPoint x: 481, endPoint y: 239, distance: 87.2
click at [481, 239] on div "Description User information: ringtwice.be/admin_user_activities?locale=fr&user…" at bounding box center [385, 332] width 376 height 539
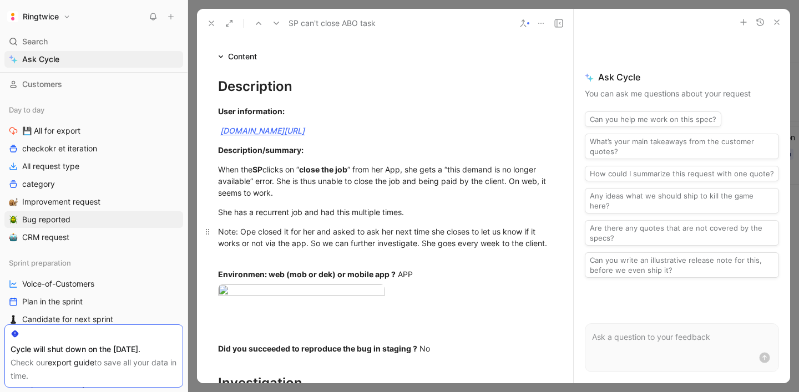
click at [481, 239] on div "Note: Ope closed it for her and asked to ask her next time she closes to let us…" at bounding box center [385, 243] width 334 height 35
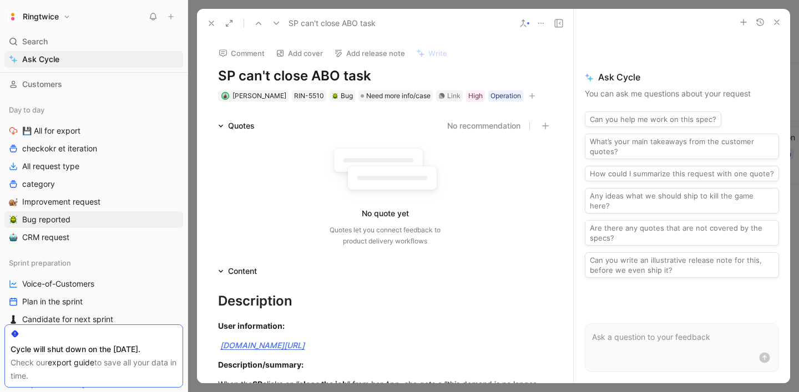
click at [211, 23] on use at bounding box center [211, 23] width 4 height 4
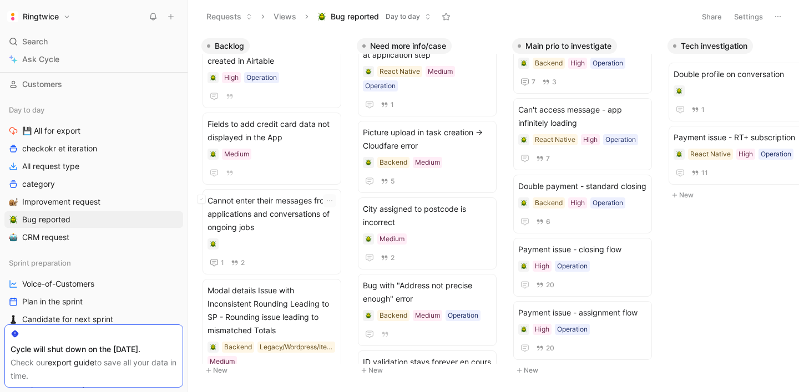
scroll to position [838, 0]
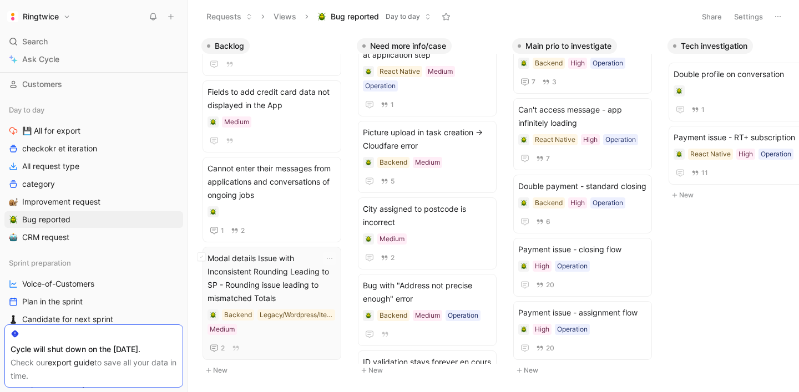
click at [277, 282] on span "Modal details Issue with Inconsistent Rounding Leading to SP - Rounding issue l…" at bounding box center [272, 278] width 129 height 53
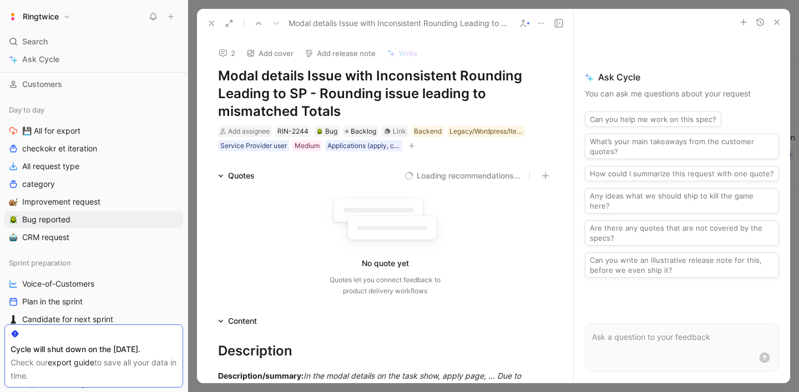
click at [261, 23] on icon at bounding box center [258, 23] width 9 height 9
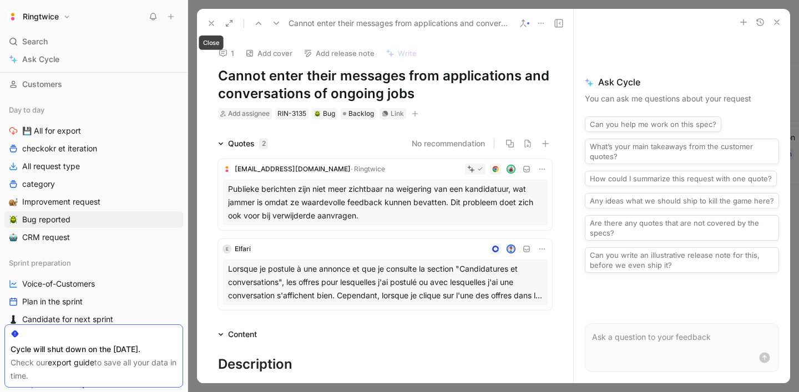
click at [213, 19] on icon at bounding box center [211, 23] width 9 height 9
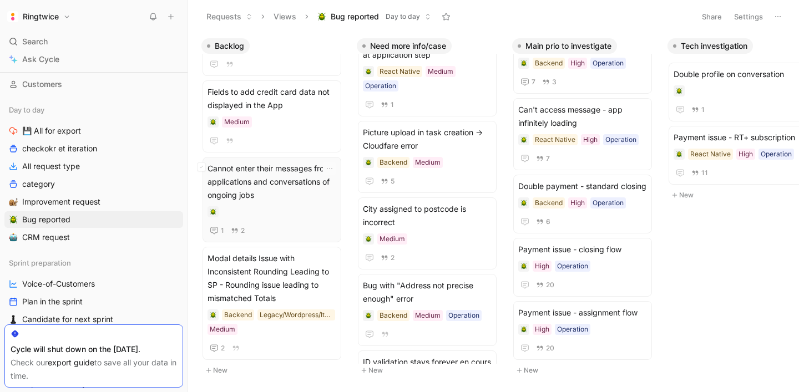
click at [289, 215] on div at bounding box center [272, 211] width 129 height 11
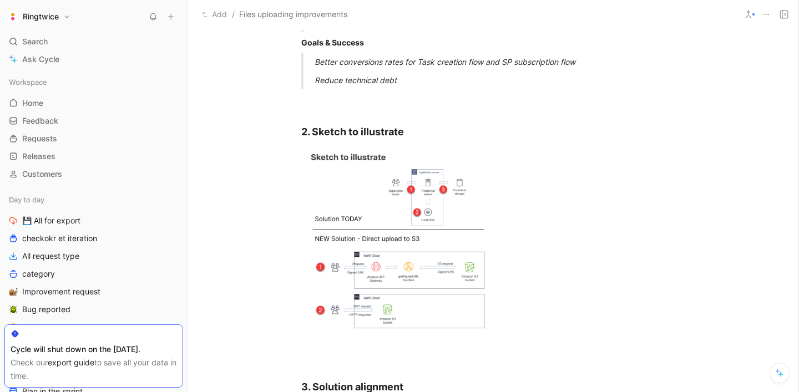
scroll to position [1013, 0]
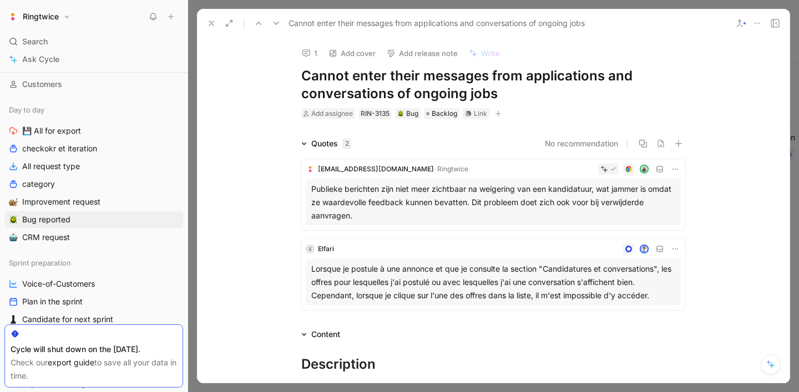
click at [212, 18] on button at bounding box center [212, 24] width 16 height 16
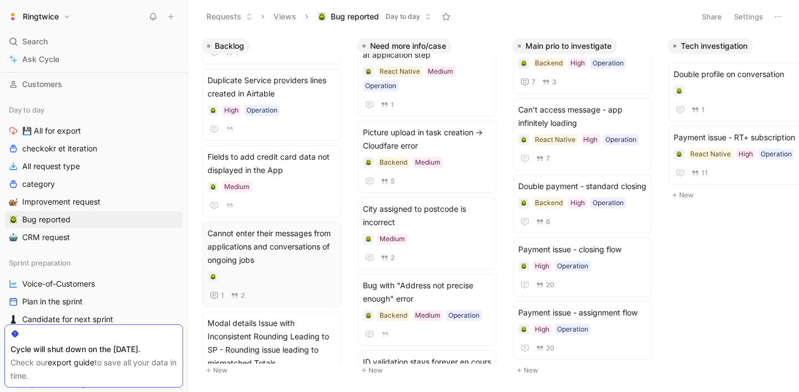
scroll to position [584, 0]
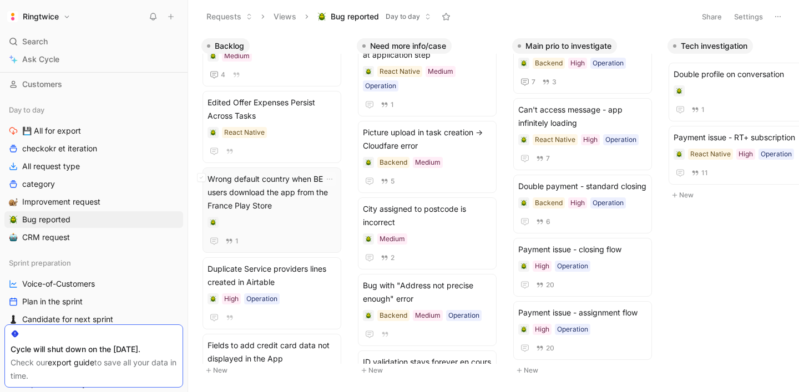
click at [295, 196] on span "Wrong default country when BE users download the app from the France Play Store" at bounding box center [272, 193] width 129 height 40
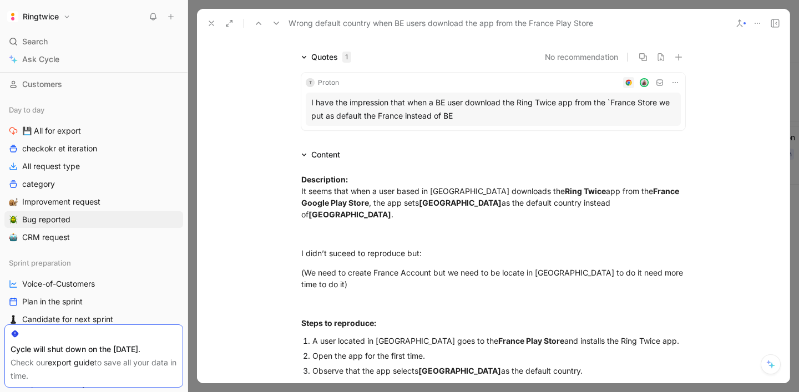
scroll to position [54, 0]
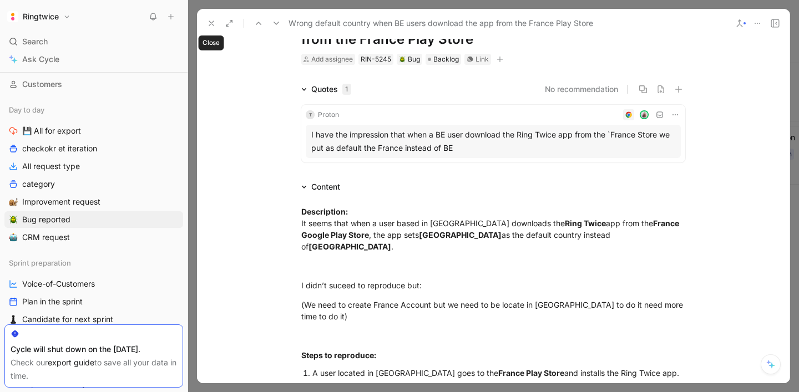
click at [211, 23] on use at bounding box center [211, 23] width 4 height 4
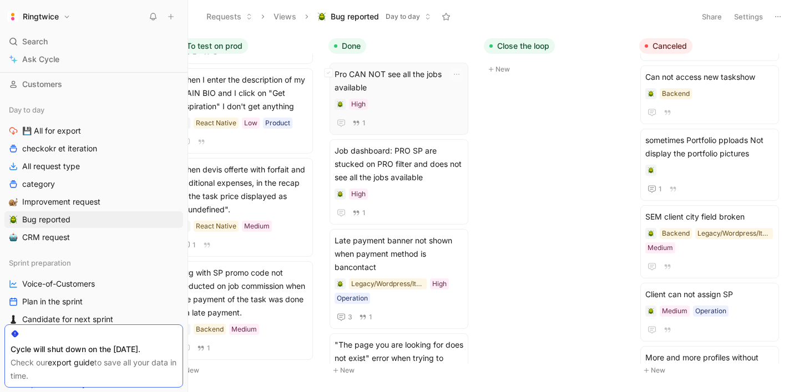
click at [412, 88] on span "Pro CAN NOT see all the jobs available" at bounding box center [399, 81] width 129 height 27
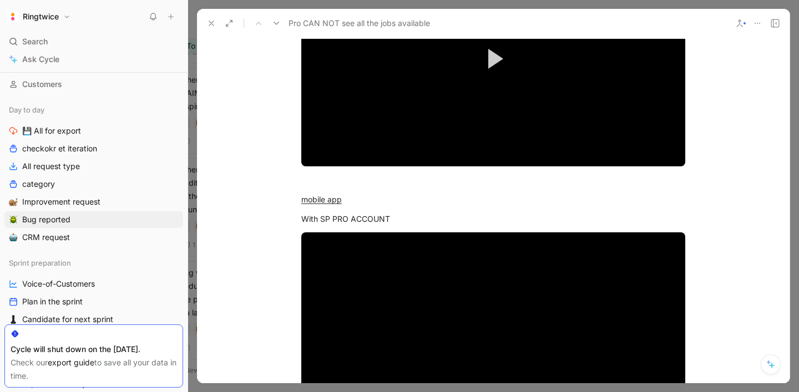
scroll to position [166, 0]
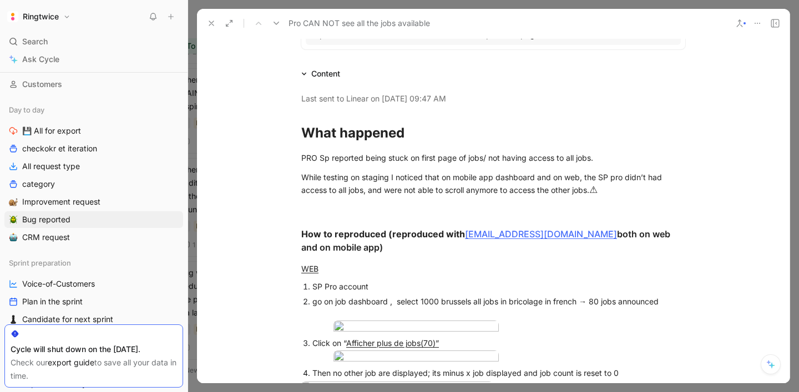
click at [210, 19] on icon at bounding box center [211, 23] width 9 height 9
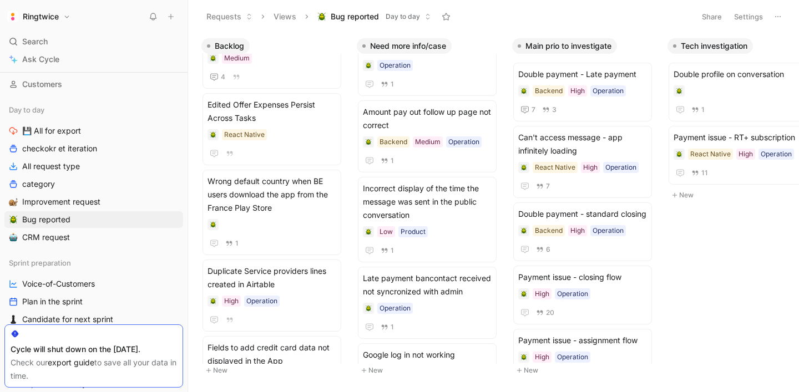
scroll to position [271, 0]
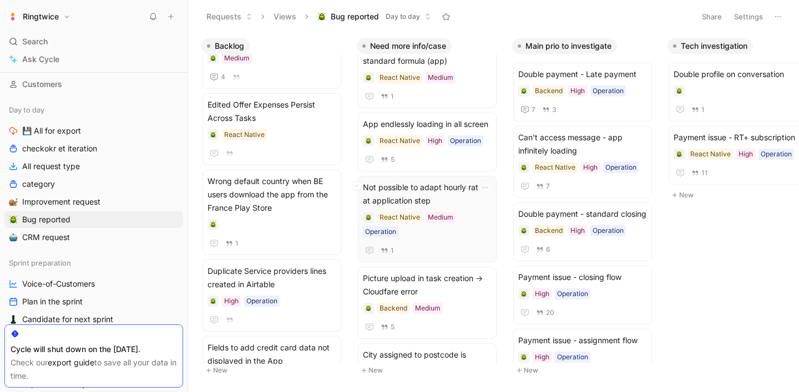
click at [406, 195] on span "Not possible to adapt hourly rate at application step" at bounding box center [427, 194] width 129 height 27
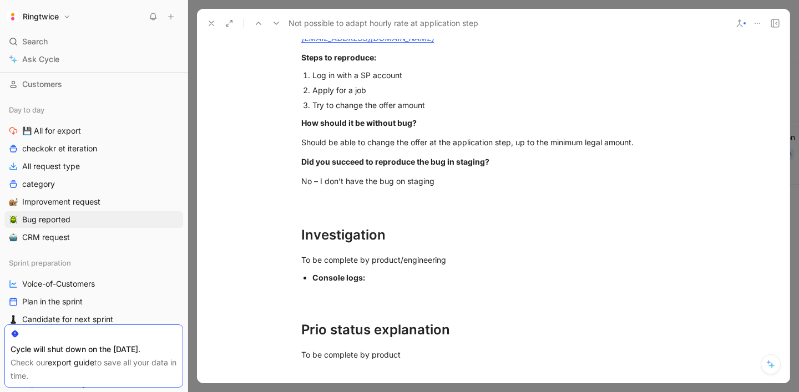
scroll to position [381, 0]
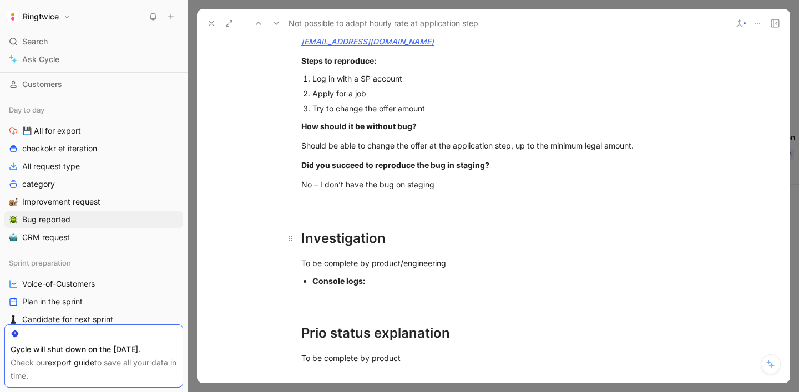
click at [365, 237] on div "Investigation" at bounding box center [493, 239] width 384 height 20
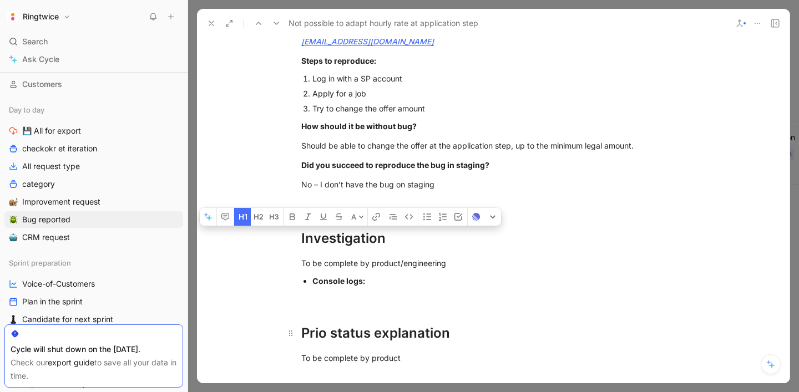
click at [364, 345] on h1 "Prio status explanation" at bounding box center [493, 328] width 426 height 39
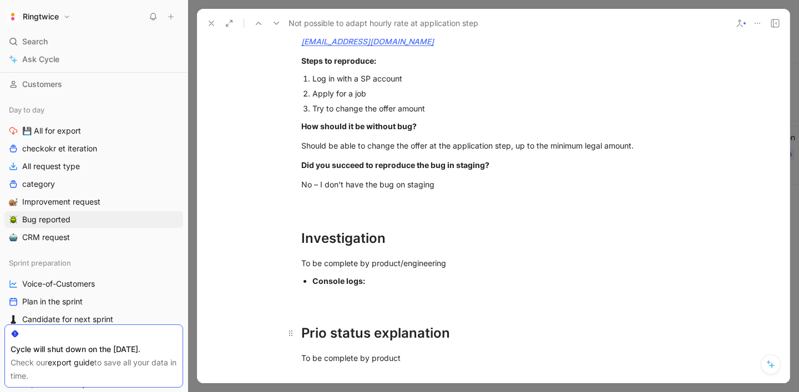
click at [364, 345] on h1 "Prio status explanation" at bounding box center [493, 328] width 426 height 39
click at [390, 338] on div "Prio status explanation" at bounding box center [493, 333] width 384 height 20
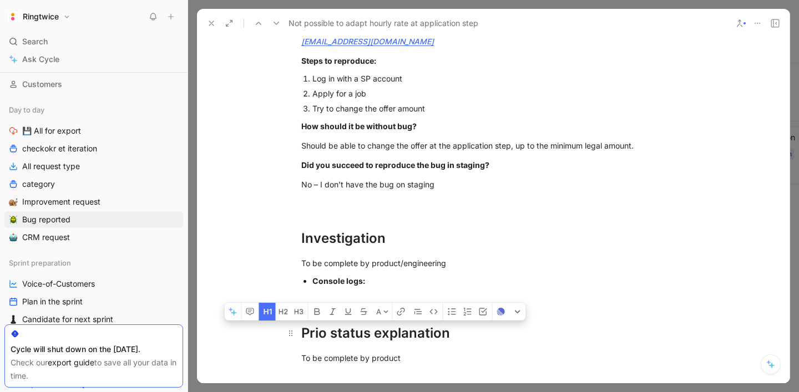
click at [390, 338] on div "Prio status explanation" at bounding box center [493, 333] width 384 height 20
click at [372, 183] on div "No – I don’t have the bug on staging" at bounding box center [493, 185] width 384 height 12
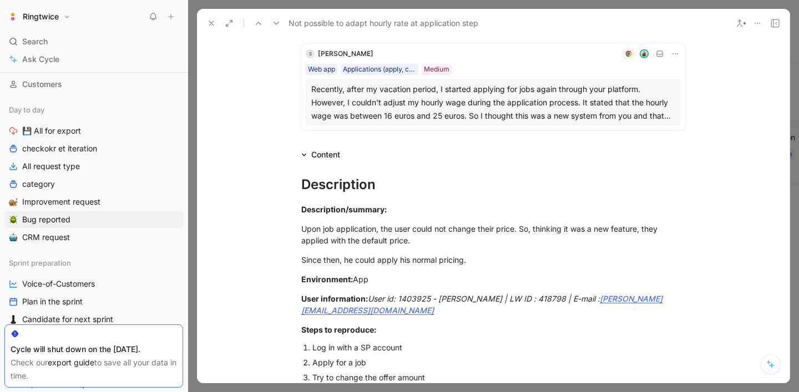
scroll to position [0, 0]
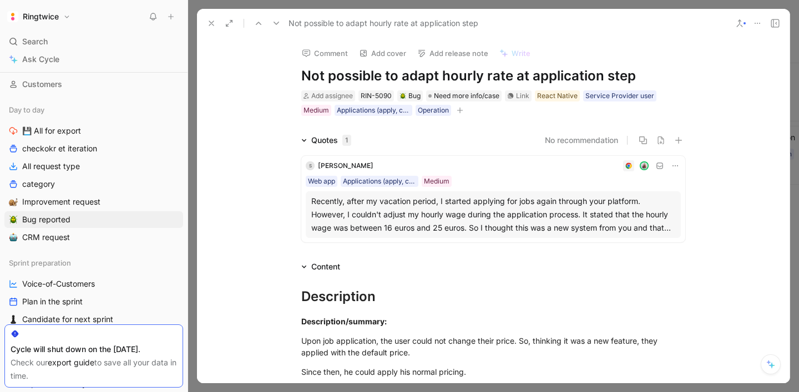
click at [210, 23] on use at bounding box center [211, 23] width 4 height 4
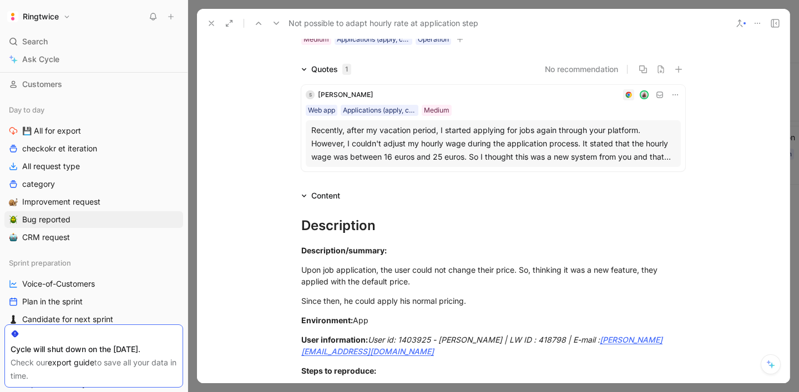
scroll to position [97, 0]
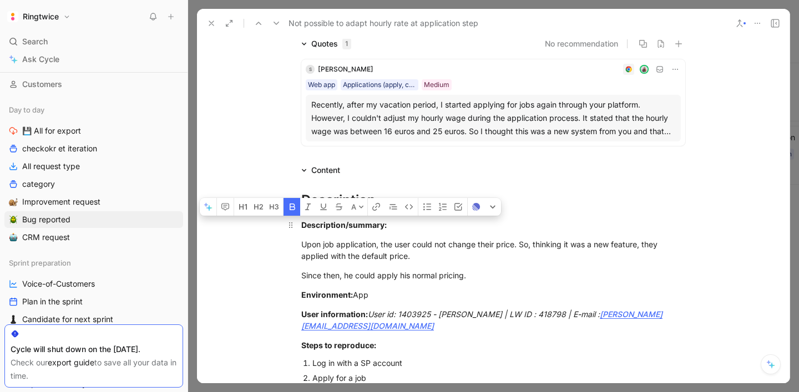
drag, startPoint x: 302, startPoint y: 225, endPoint x: 405, endPoint y: 227, distance: 102.7
click at [405, 227] on div "Description/summary:" at bounding box center [493, 225] width 384 height 12
click at [404, 247] on div "Upon job application, the user could not change their price. So, thinking it wa…" at bounding box center [493, 250] width 384 height 23
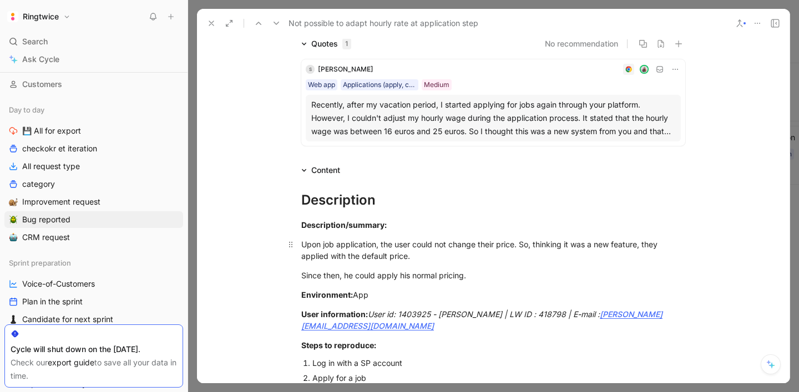
click at [404, 247] on div "Upon job application, the user could not change their price. So, thinking it wa…" at bounding box center [493, 250] width 384 height 23
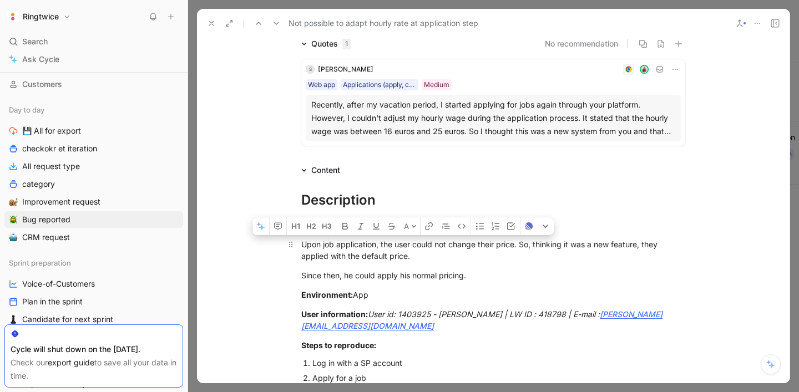
click at [426, 245] on div "Upon job application, the user could not change their price. So, thinking it wa…" at bounding box center [493, 250] width 384 height 23
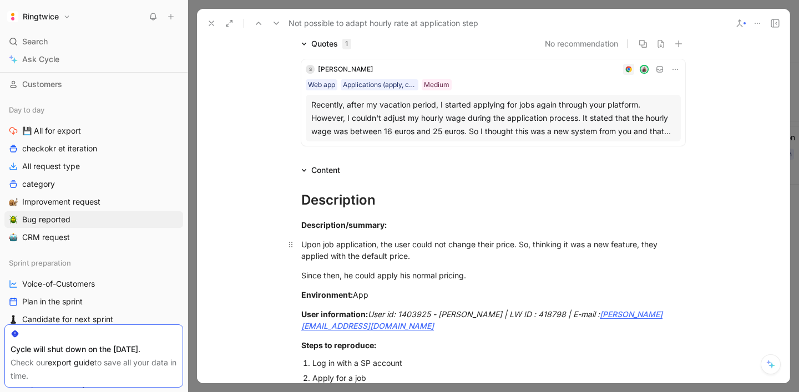
click at [426, 245] on div "Upon job application, the user could not change their price. So, thinking it wa…" at bounding box center [493, 250] width 384 height 23
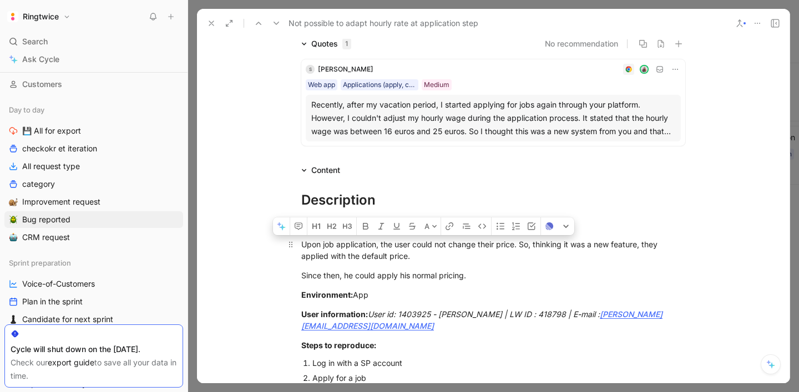
click at [440, 245] on div "Upon job application, the user could not change their price. So, thinking it wa…" at bounding box center [493, 250] width 384 height 23
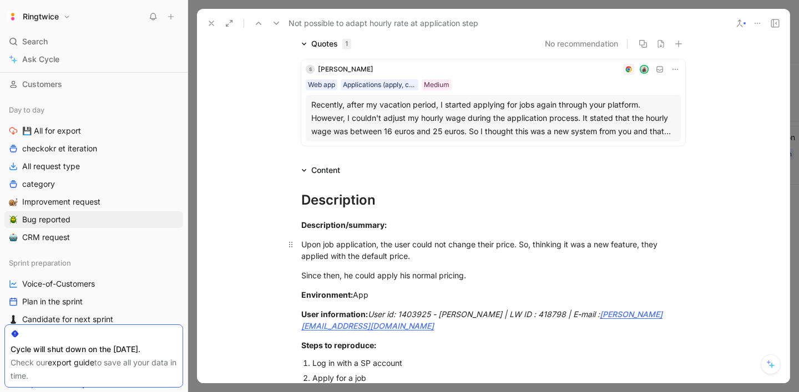
click at [440, 245] on div "Upon job application, the user could not change their price. So, thinking it wa…" at bounding box center [493, 250] width 384 height 23
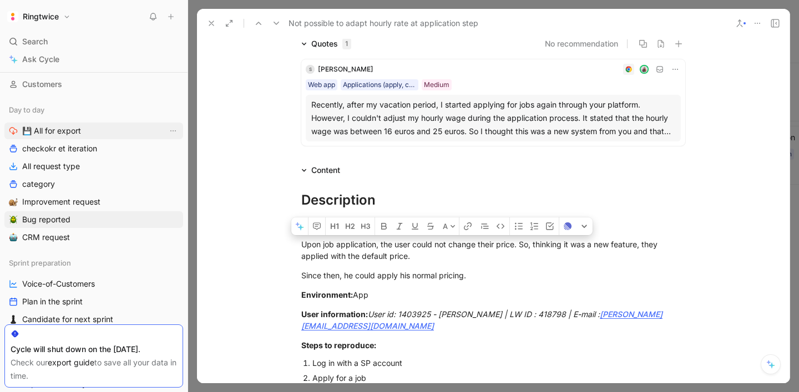
scroll to position [0, 0]
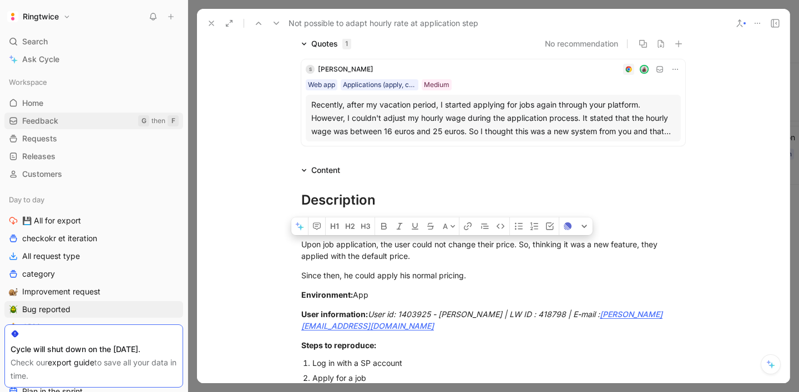
click at [58, 122] on link "Feedback G then F" at bounding box center [93, 121] width 179 height 17
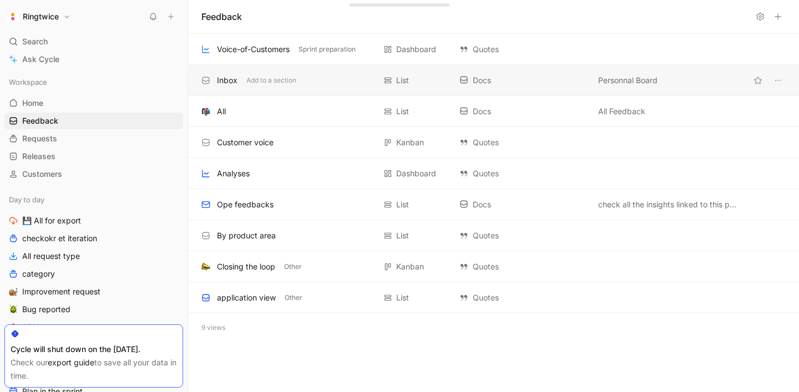
click at [226, 80] on div "Inbox" at bounding box center [227, 80] width 21 height 13
